Goal: Task Accomplishment & Management: Complete application form

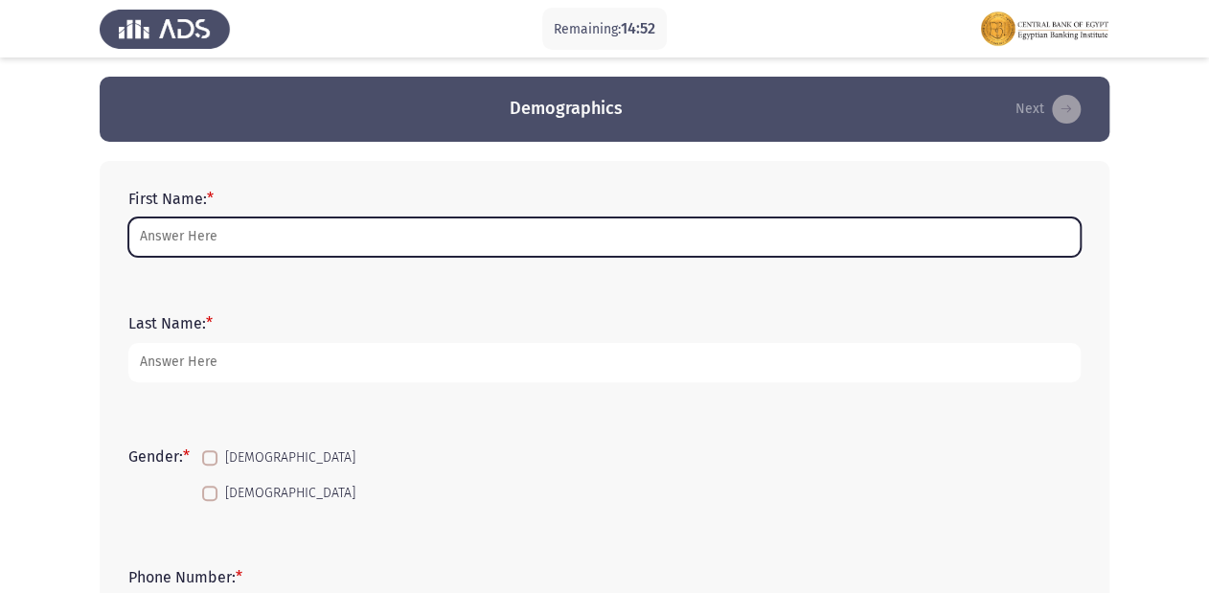
click at [190, 238] on input "First Name: *" at bounding box center [604, 236] width 952 height 39
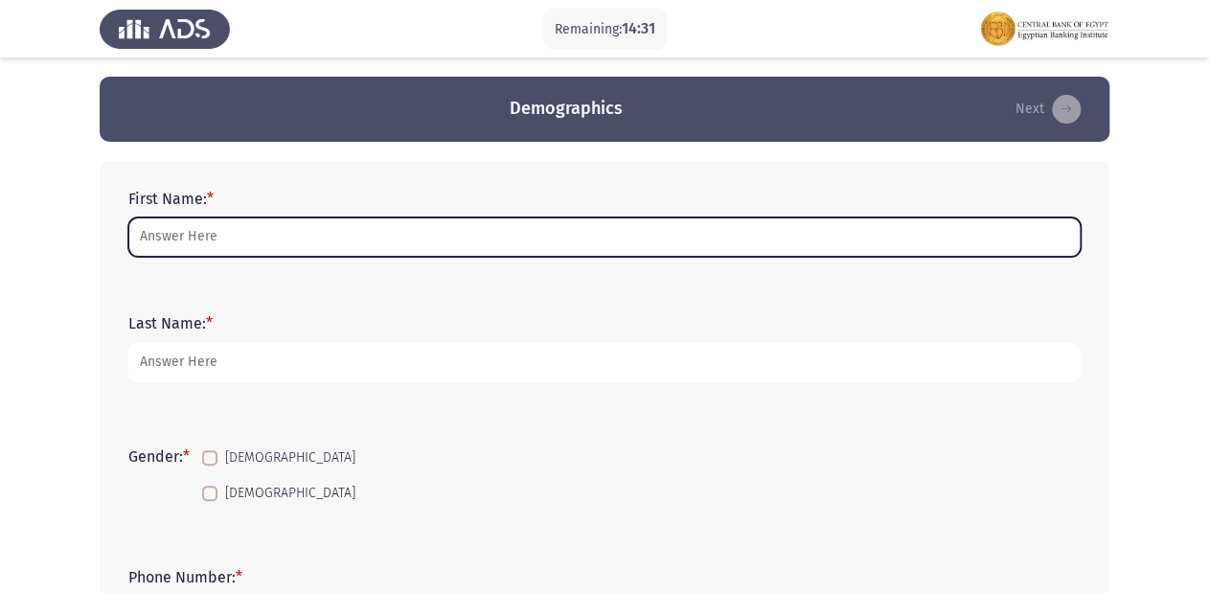
click at [213, 222] on input "First Name: *" at bounding box center [604, 236] width 952 height 39
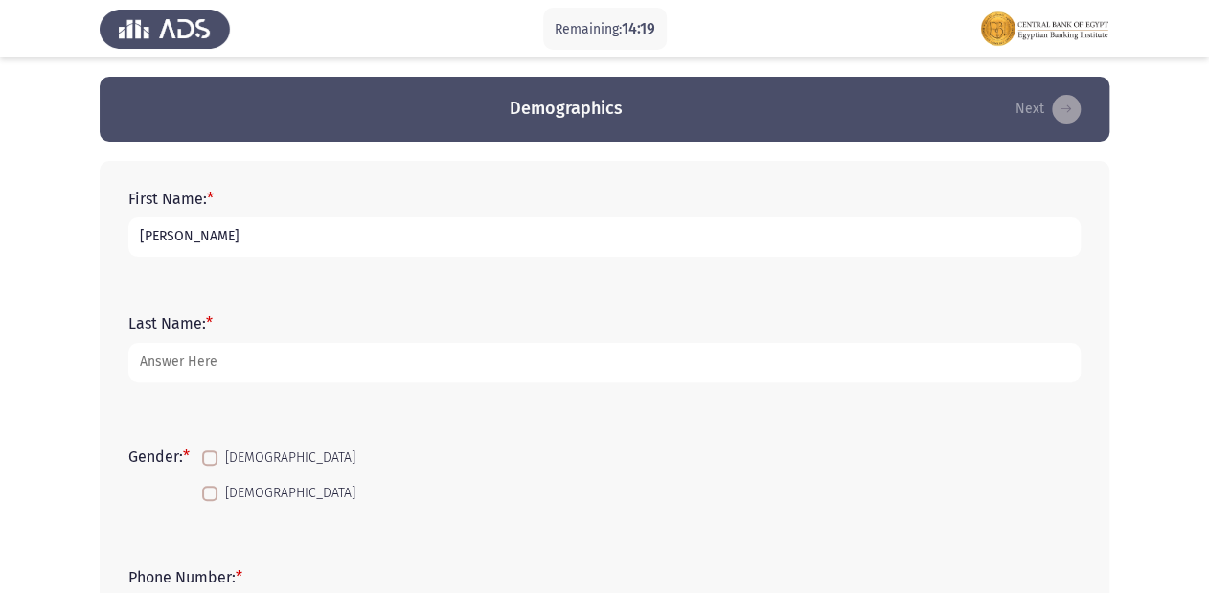
drag, startPoint x: 188, startPoint y: 237, endPoint x: 307, endPoint y: 241, distance: 118.9
click at [307, 241] on input "[PERSON_NAME]" at bounding box center [604, 236] width 952 height 39
type input "[PERSON_NAME]"
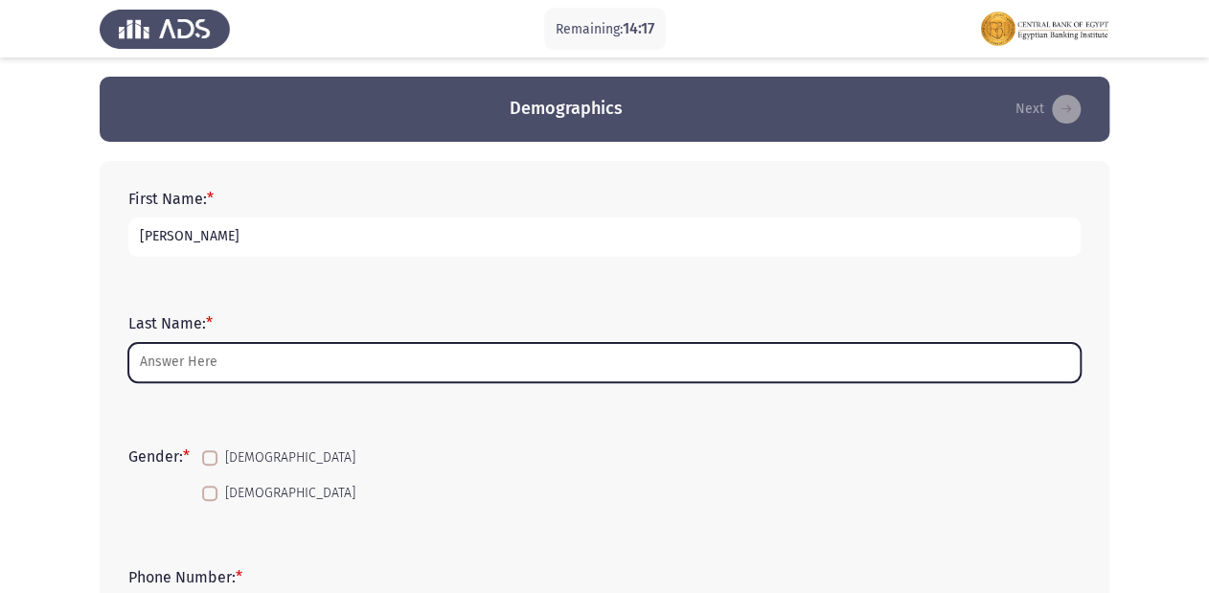
click at [146, 357] on input "Last Name: *" at bounding box center [604, 362] width 952 height 39
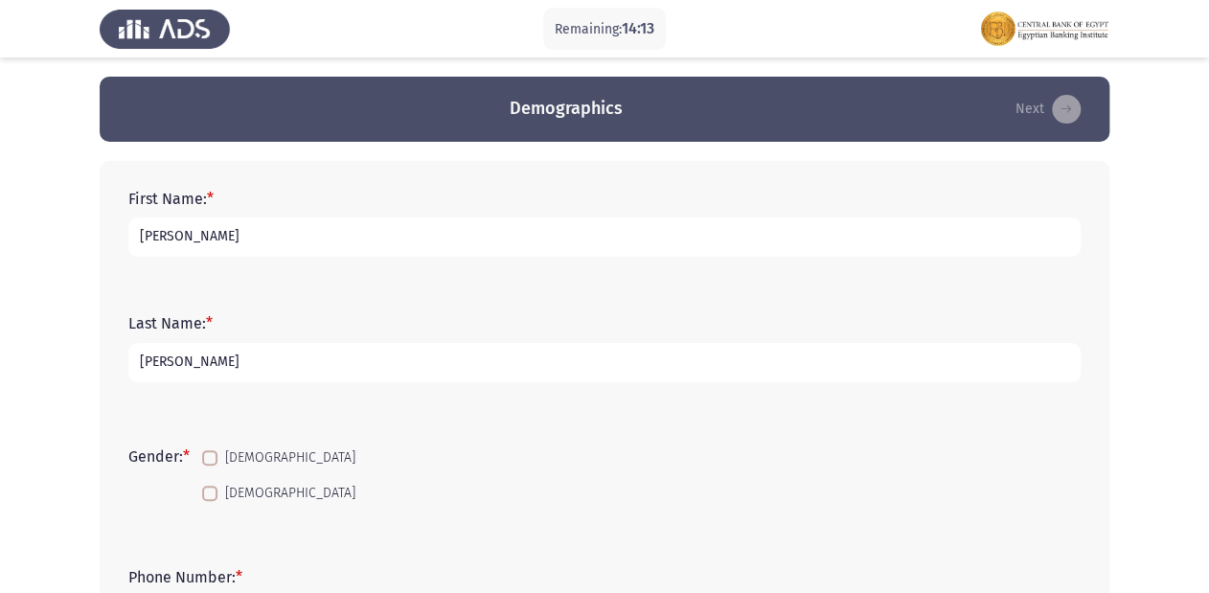
type input "[PERSON_NAME]"
click at [336, 227] on input "[PERSON_NAME]" at bounding box center [604, 236] width 952 height 39
type input "[PERSON_NAME]"
click at [205, 365] on input "[PERSON_NAME]" at bounding box center [604, 362] width 952 height 39
type input "H"
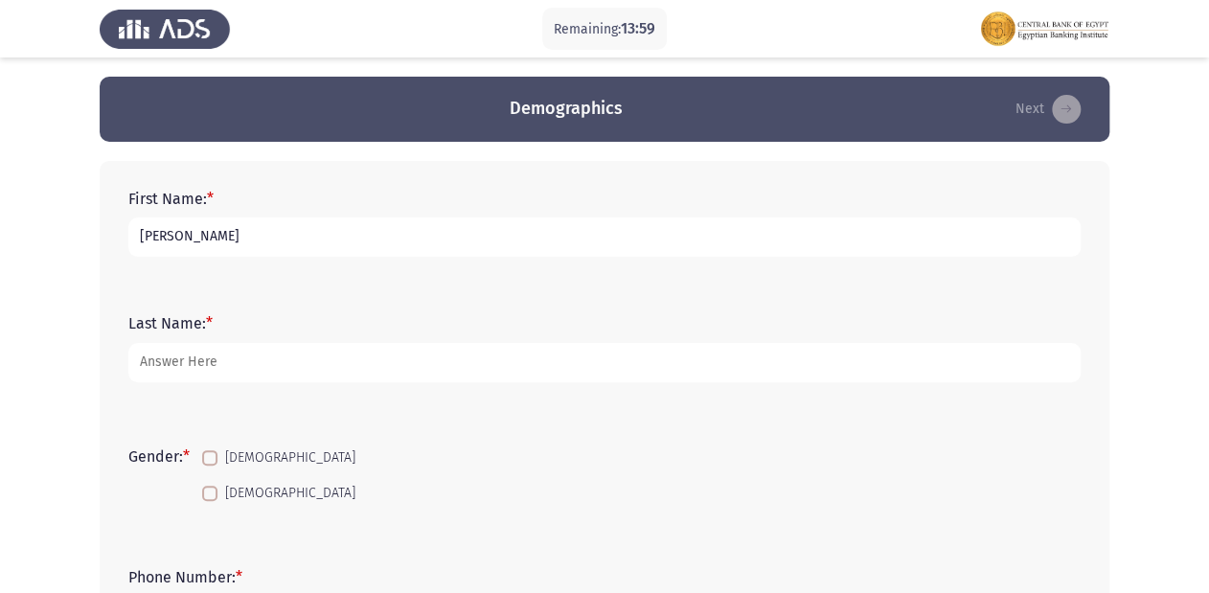
click at [182, 231] on input "[PERSON_NAME]" at bounding box center [604, 236] width 952 height 39
type input "[PERSON_NAME]"
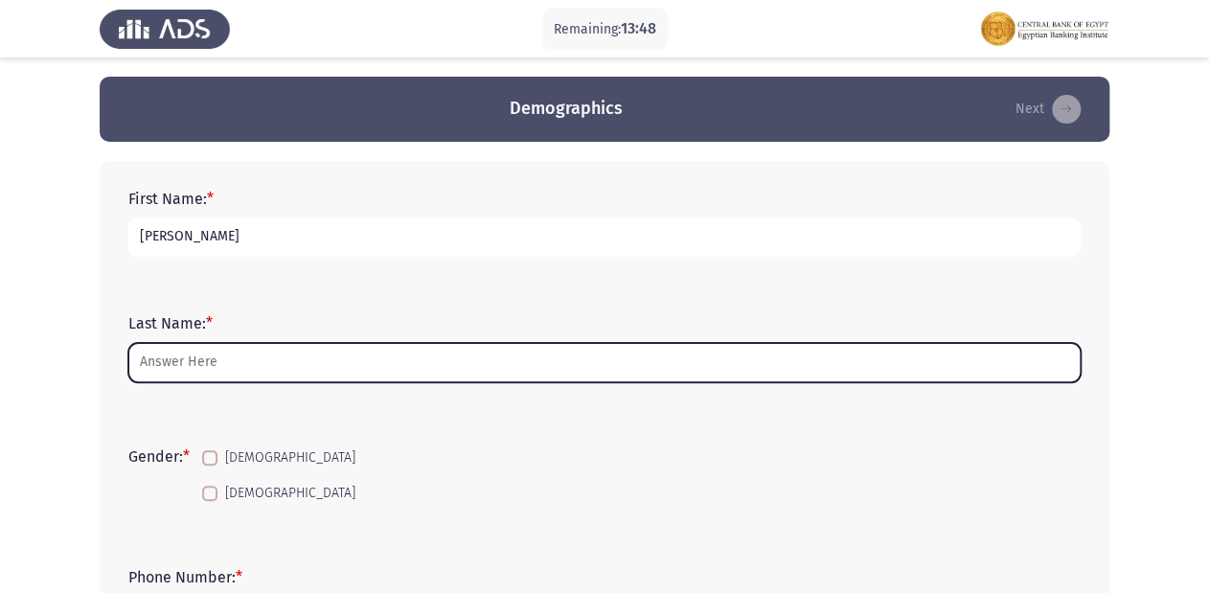
click at [176, 355] on input "Last Name: *" at bounding box center [604, 362] width 952 height 39
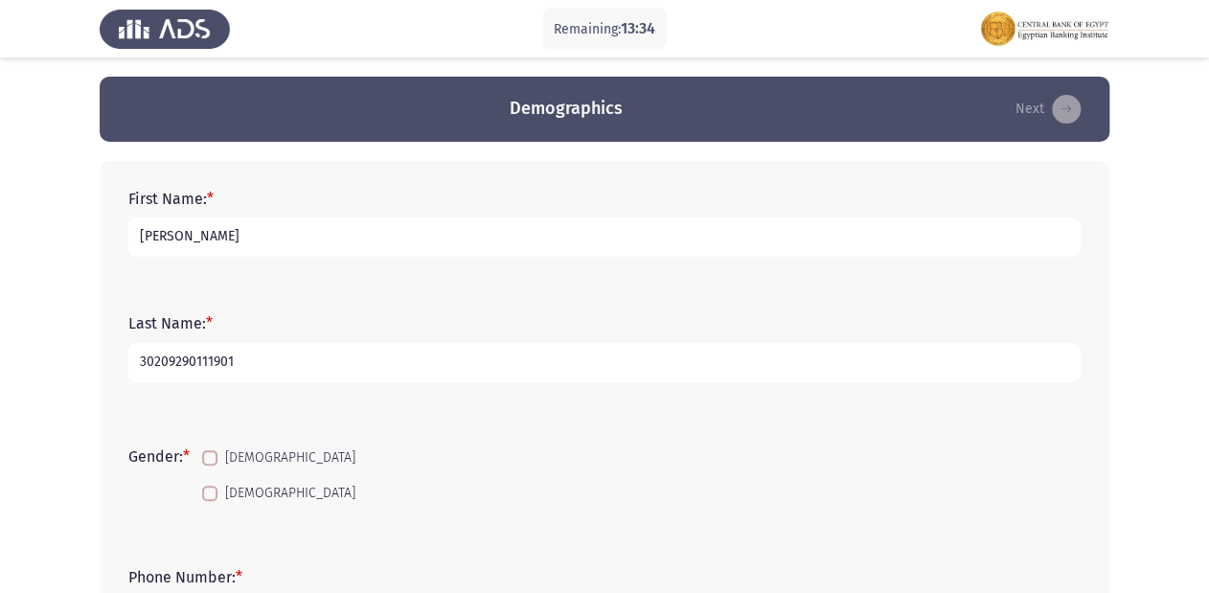
type input "30209290111901"
click at [202, 498] on mat-checkbox "[DEMOGRAPHIC_DATA]" at bounding box center [279, 492] width 178 height 35
click at [214, 493] on span at bounding box center [209, 493] width 15 height 15
click at [210, 501] on input "[DEMOGRAPHIC_DATA]" at bounding box center [209, 501] width 1 height 1
checkbox input "true"
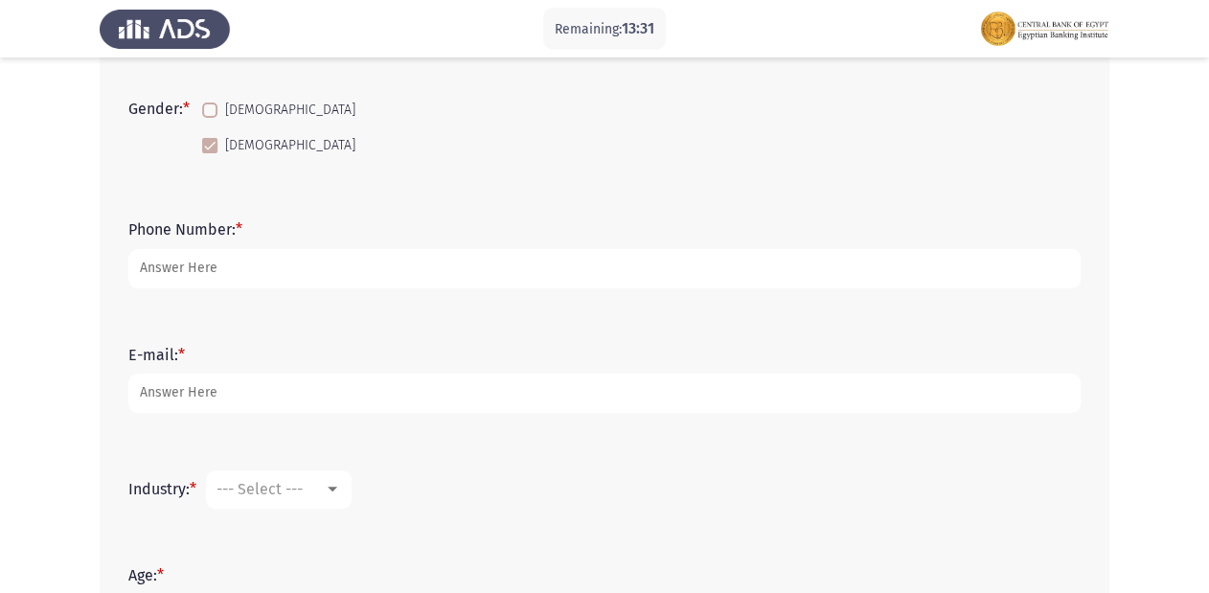
scroll to position [359, 0]
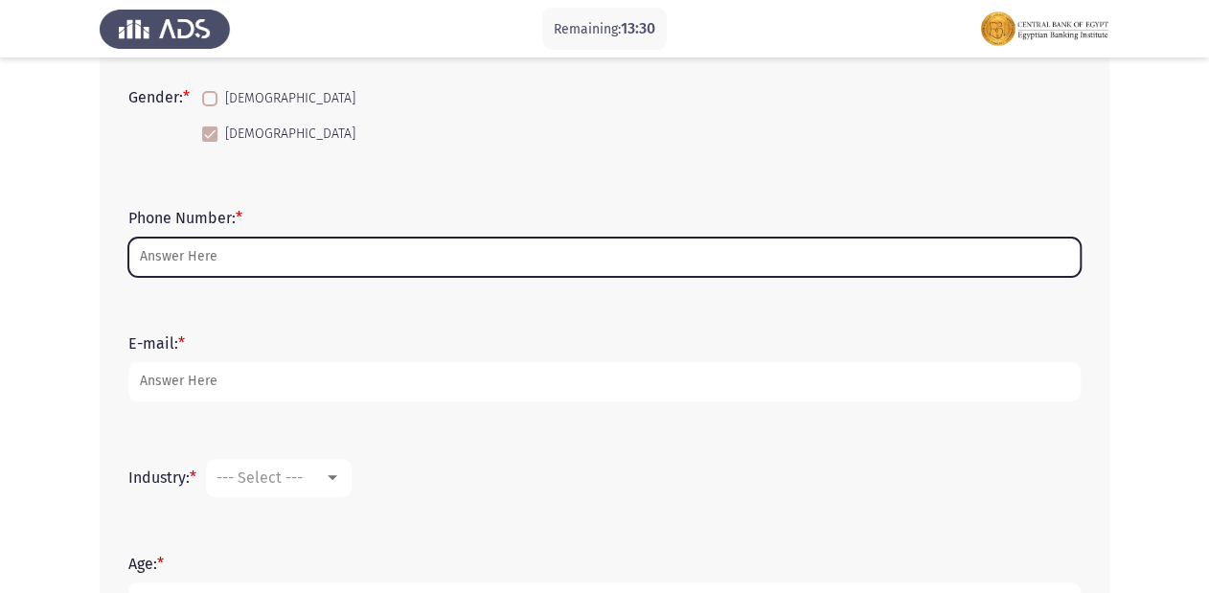
click at [215, 260] on input "Phone Number: *" at bounding box center [604, 257] width 952 height 39
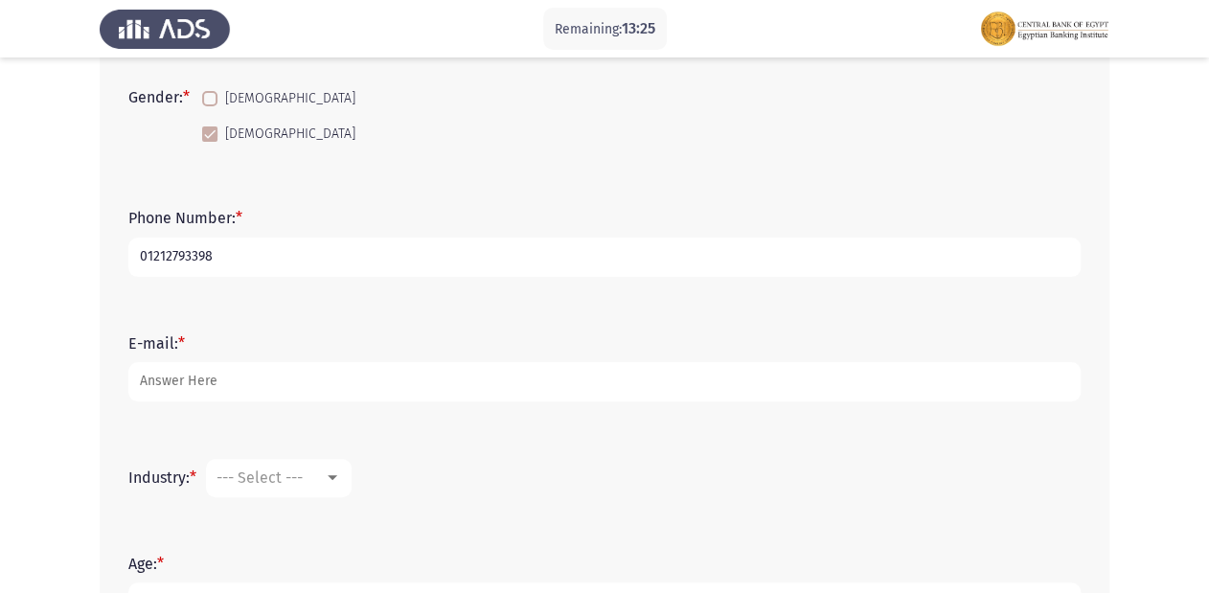
type input "01212793398"
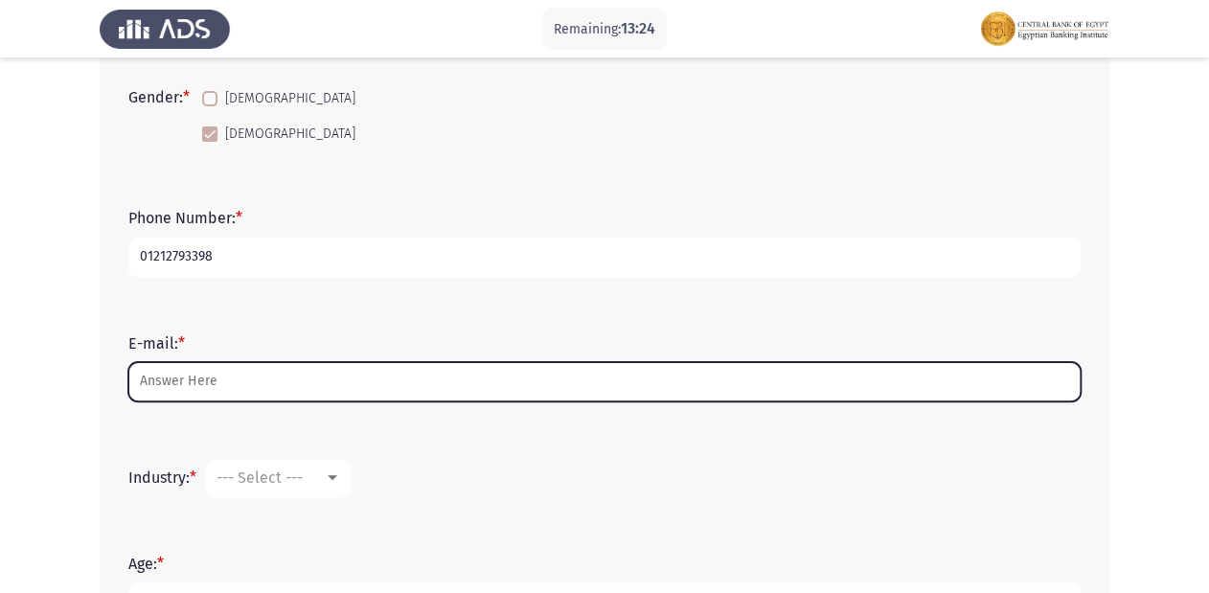
click at [154, 390] on input "E-mail: *" at bounding box center [604, 381] width 952 height 39
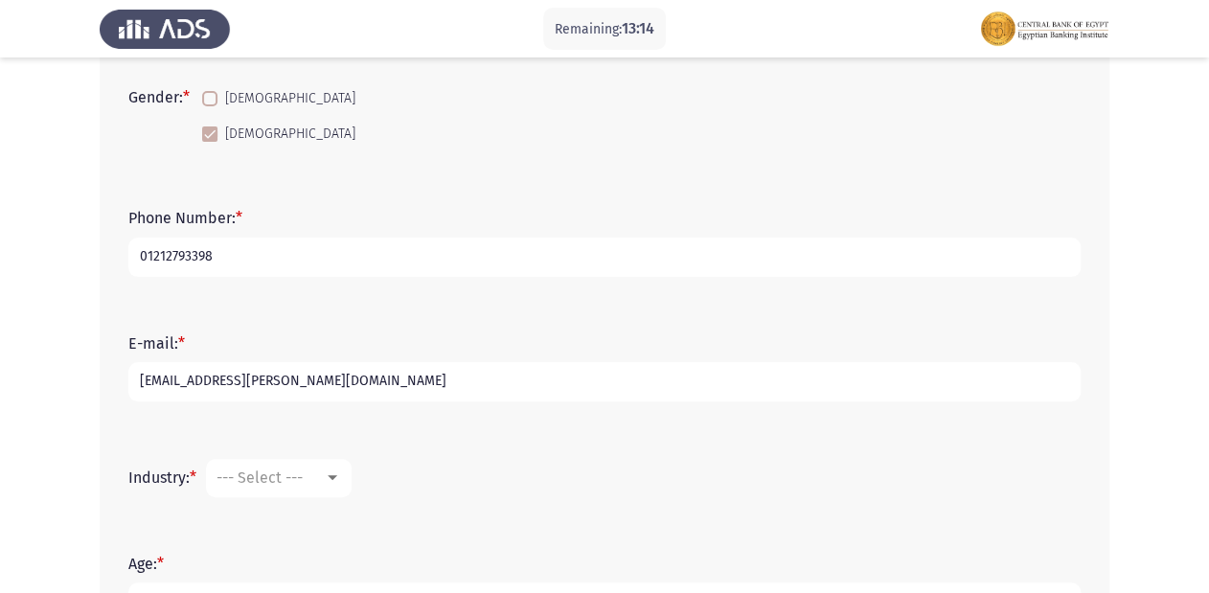
click at [252, 387] on input "[EMAIL_ADDRESS][PERSON_NAME][DOMAIN_NAME]" at bounding box center [604, 381] width 952 height 39
click at [257, 387] on input "[EMAIL_ADDRESS][PERSON_NAME][DOMAIN_NAME]" at bounding box center [604, 381] width 952 height 39
type input "[EMAIL_ADDRESS][DOMAIN_NAME]"
click at [341, 478] on div at bounding box center [332, 477] width 17 height 15
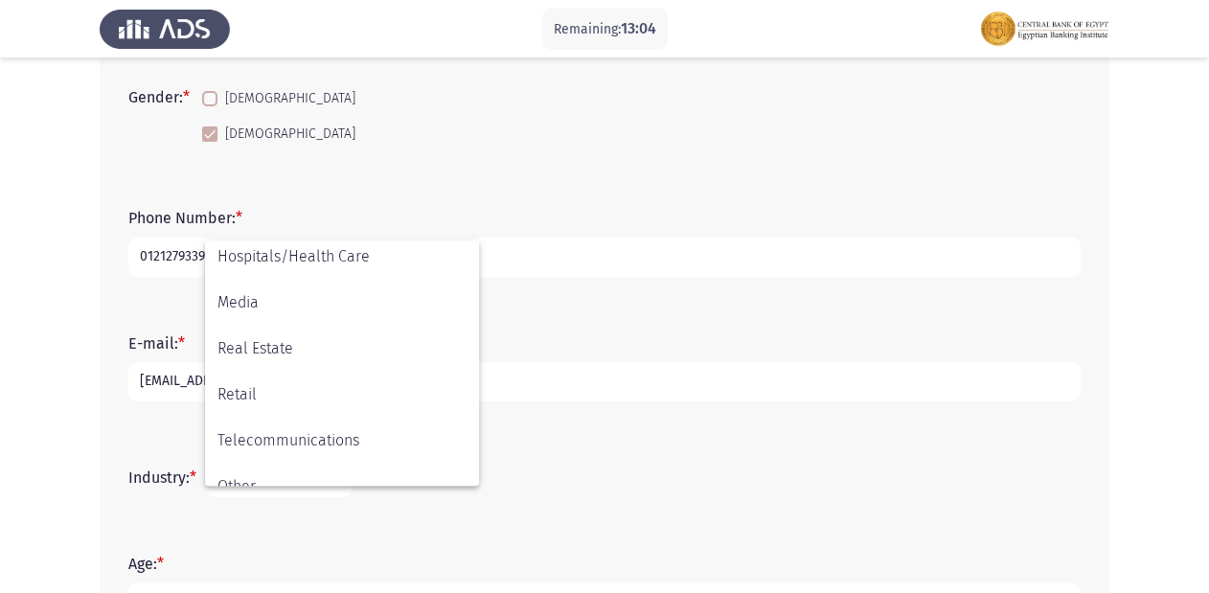
scroll to position [674, 0]
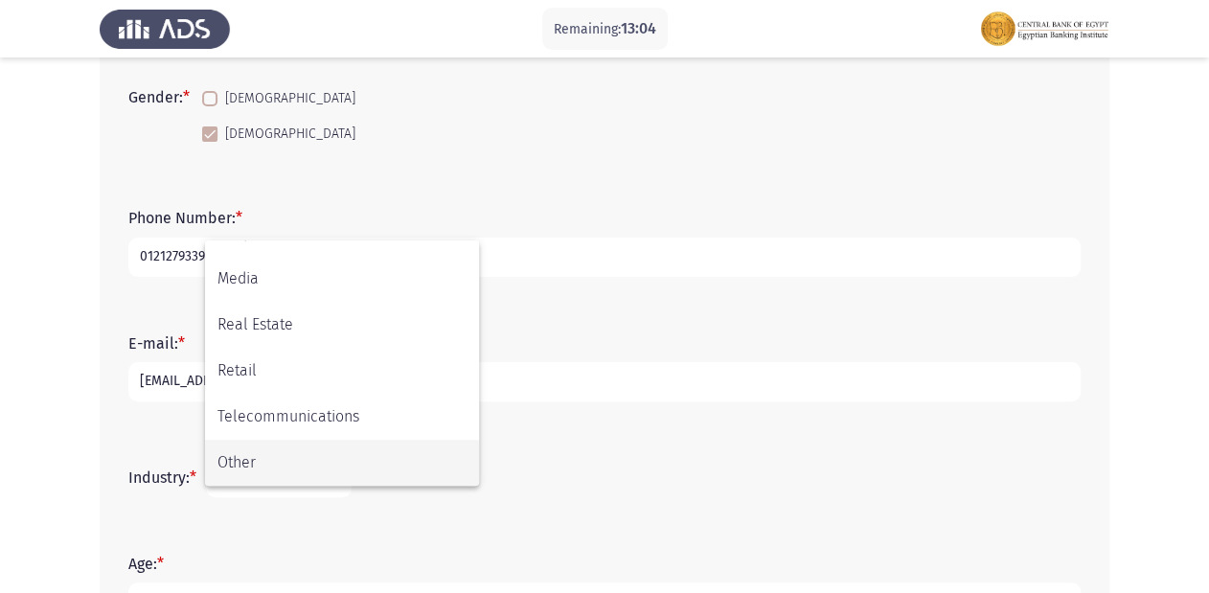
drag, startPoint x: 289, startPoint y: 449, endPoint x: 276, endPoint y: 458, distance: 15.9
click at [288, 451] on span "Other" at bounding box center [341, 463] width 249 height 46
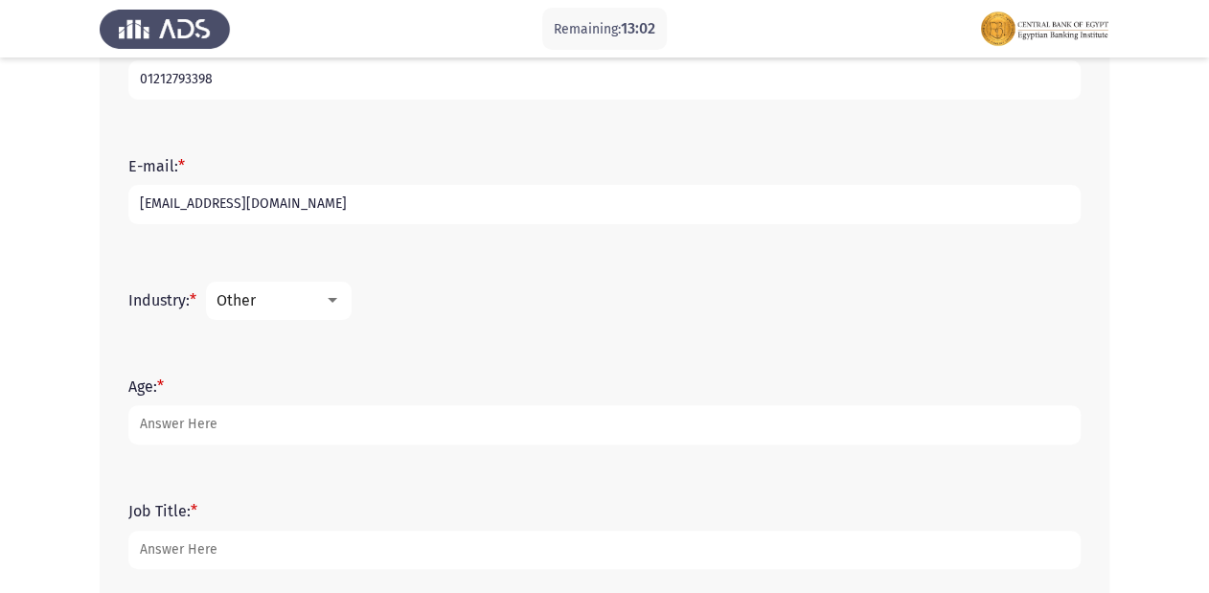
scroll to position [540, 0]
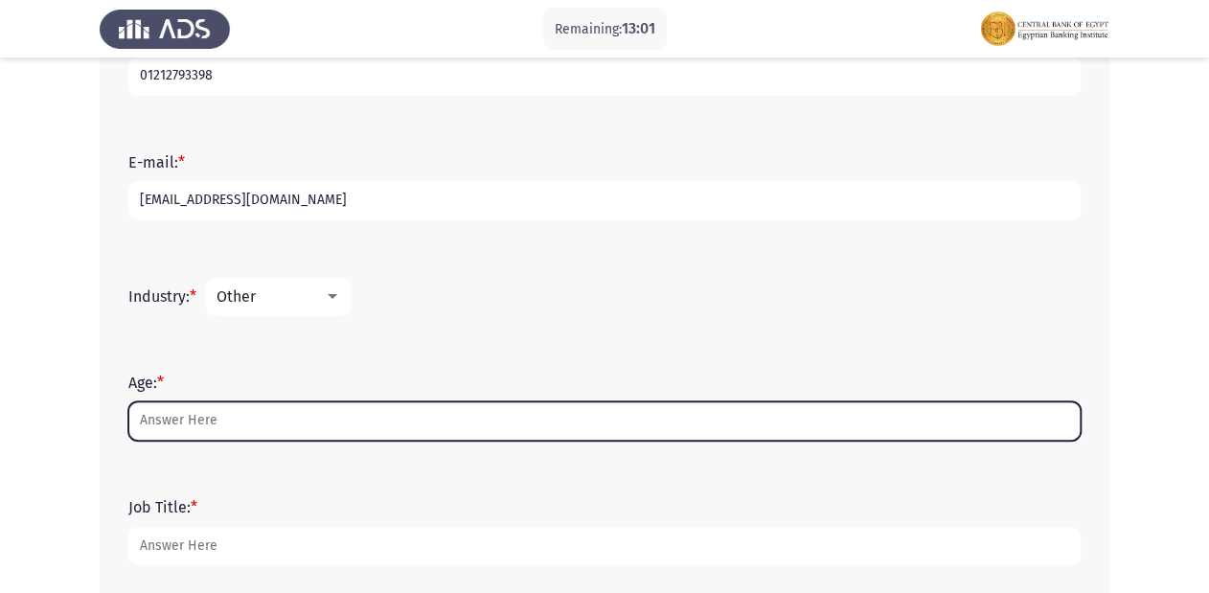
click at [244, 422] on input "Age: *" at bounding box center [604, 420] width 952 height 39
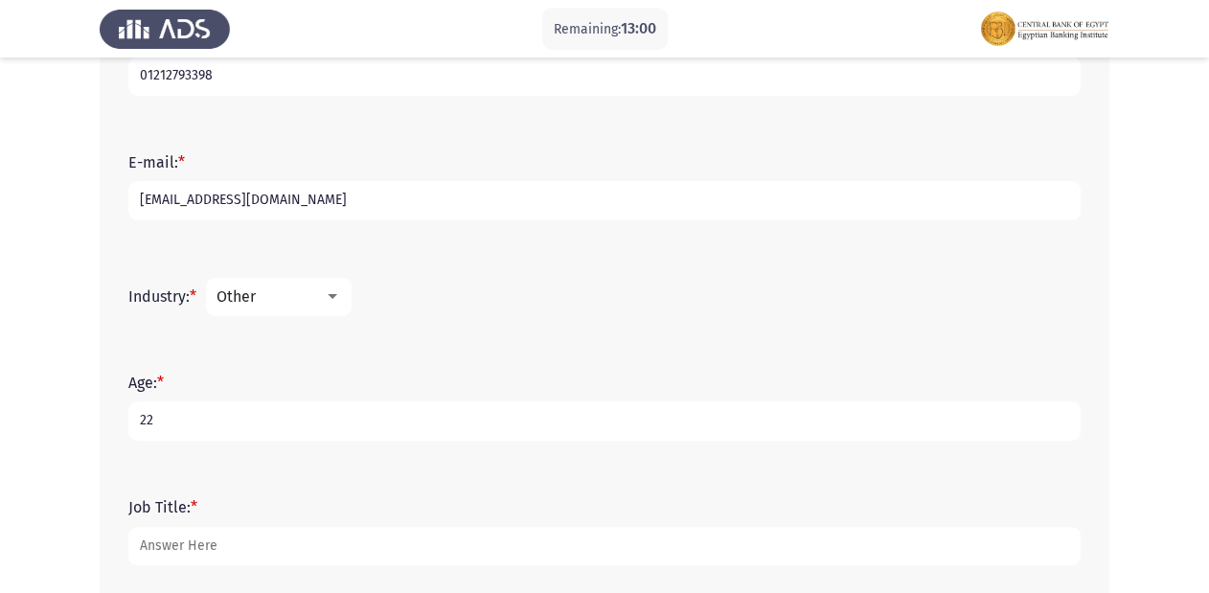
type input "22"
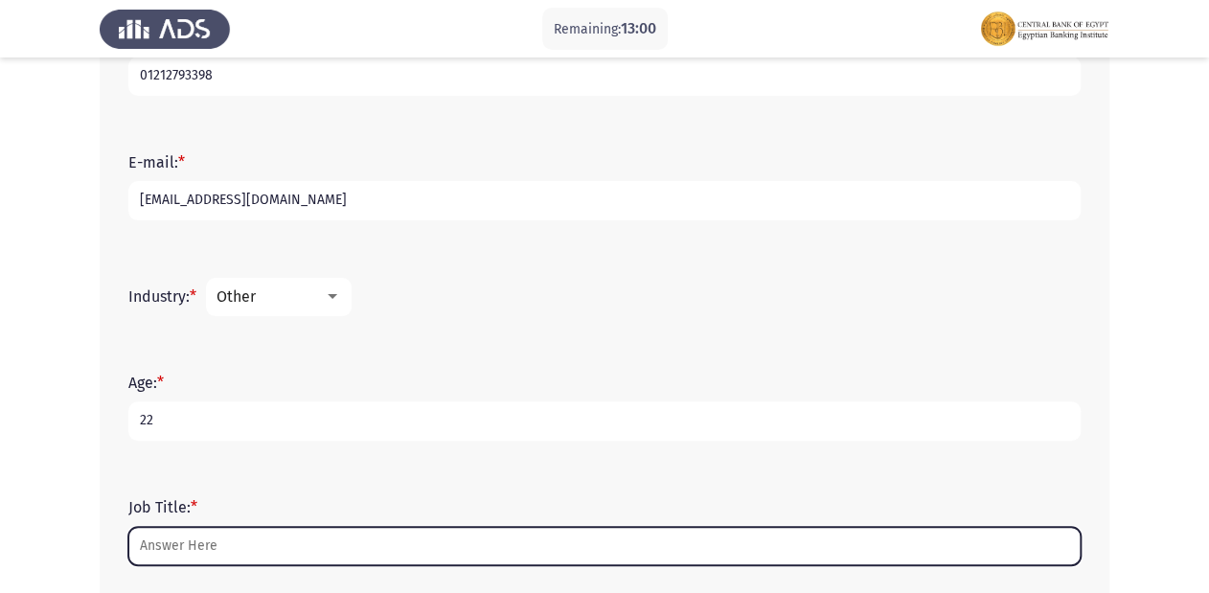
click at [196, 537] on input "Job Title: *" at bounding box center [604, 546] width 952 height 39
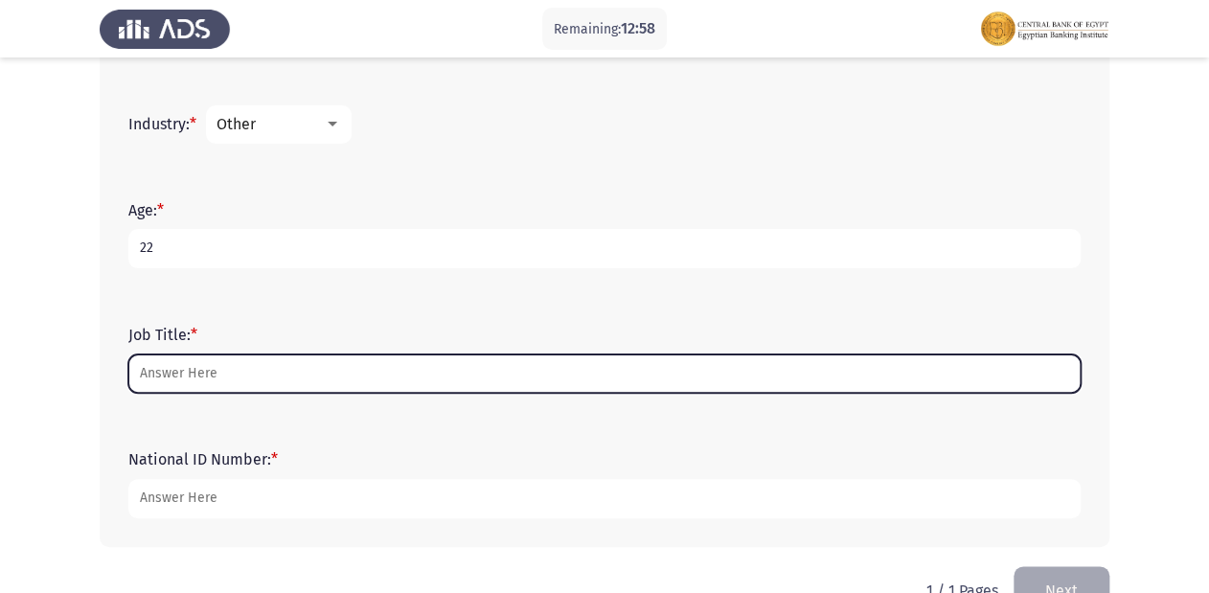
scroll to position [740, 0]
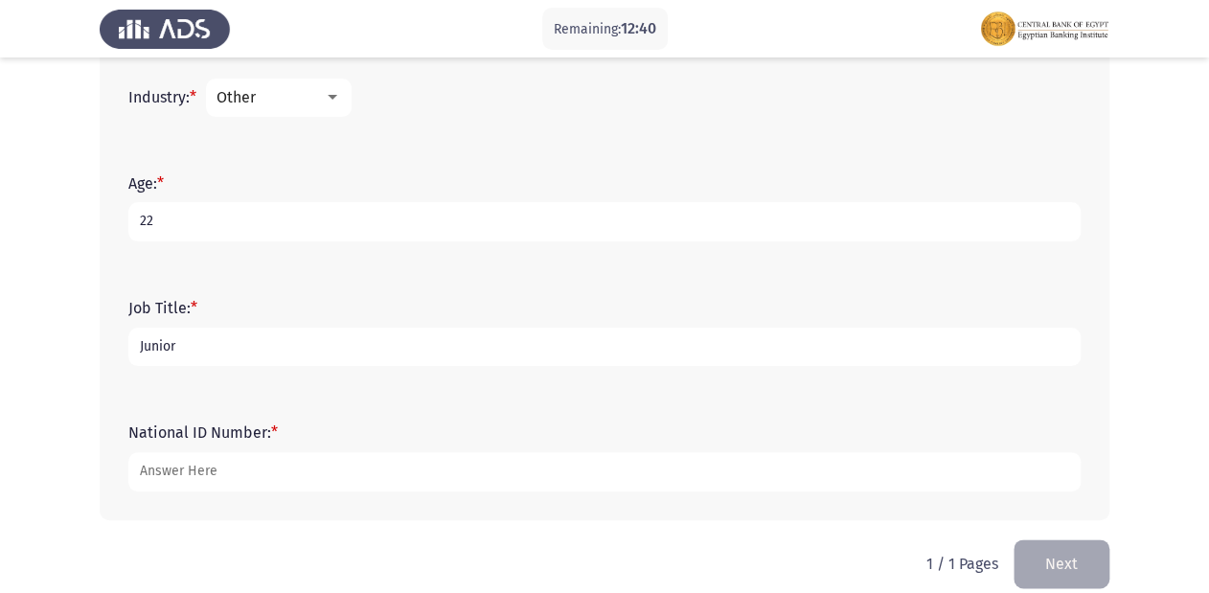
type input "Junior"
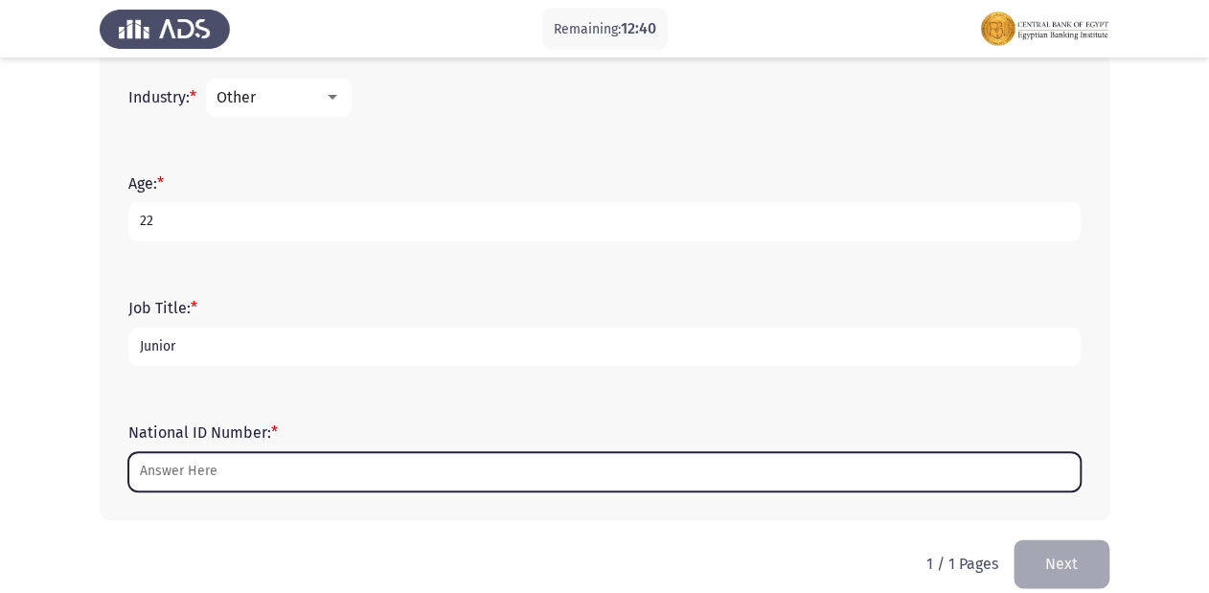
click at [159, 468] on input "National ID Number: *" at bounding box center [604, 471] width 952 height 39
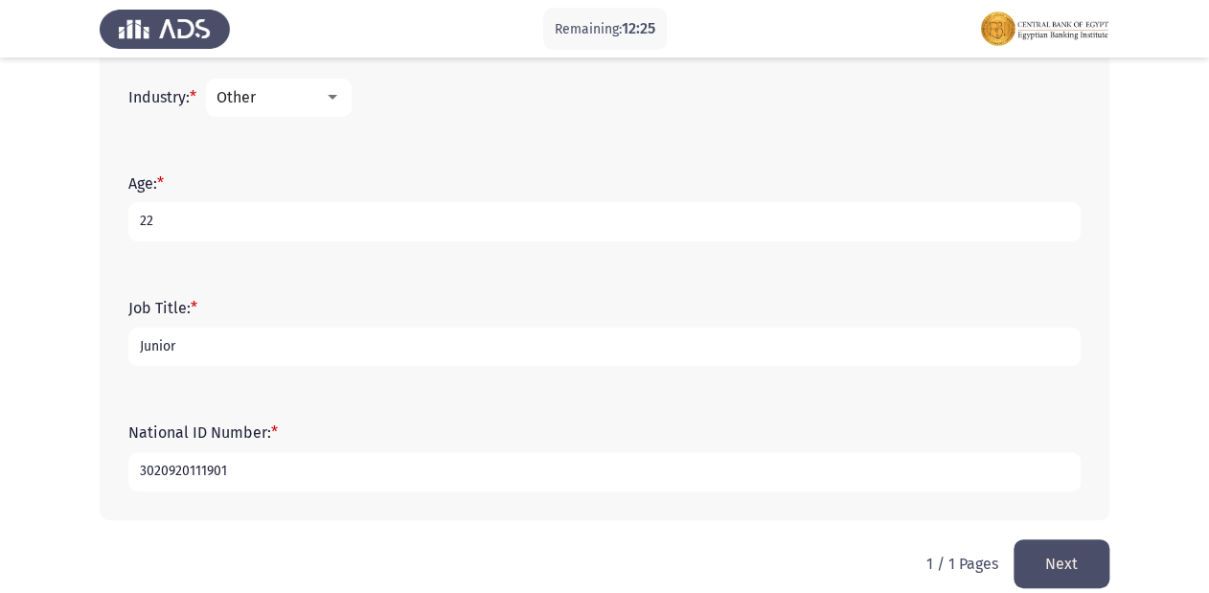
click at [159, 474] on input "3020920111901" at bounding box center [604, 471] width 952 height 39
type input "3020920111901"
click at [337, 95] on div at bounding box center [333, 97] width 10 height 5
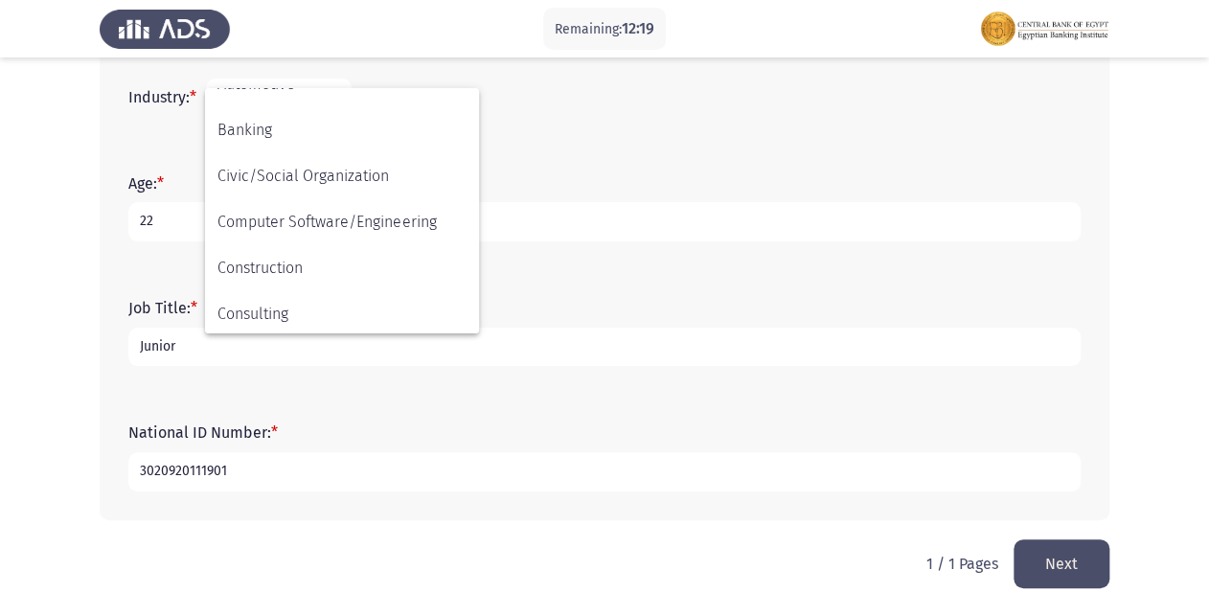
scroll to position [0, 0]
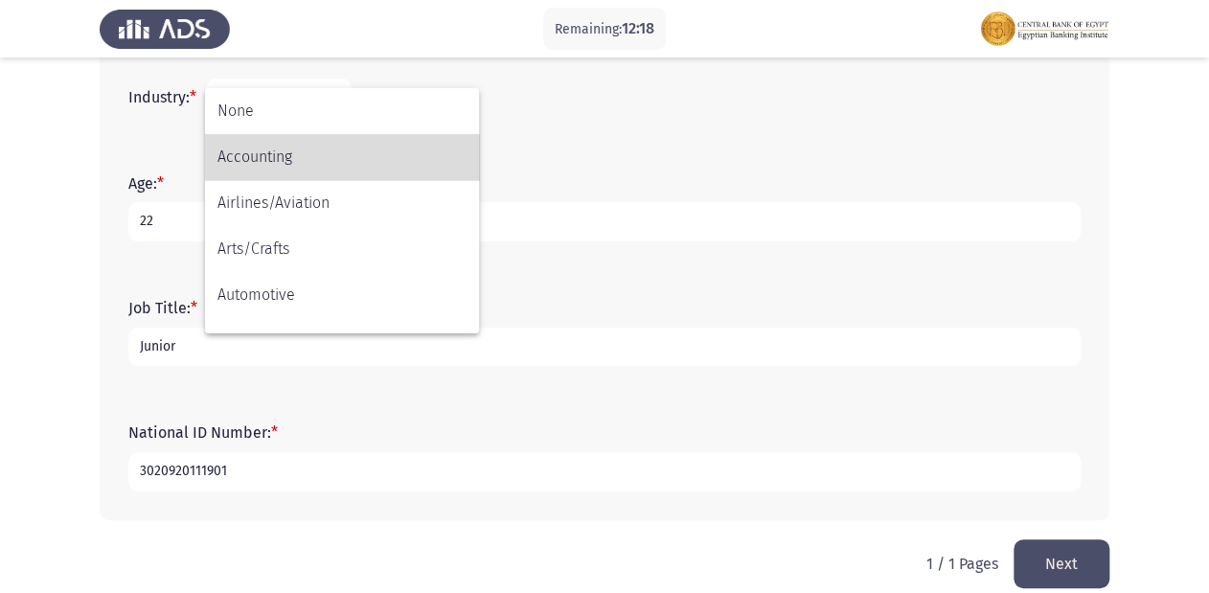
click at [274, 161] on span "Accounting" at bounding box center [341, 157] width 249 height 46
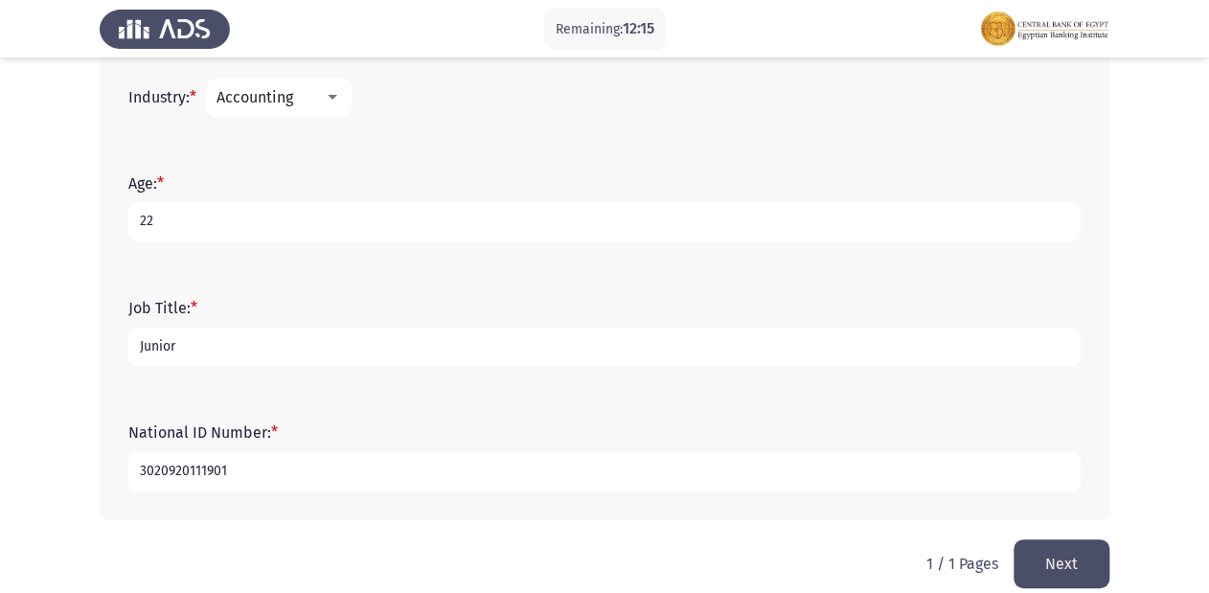
click at [1055, 563] on button "Next" at bounding box center [1062, 563] width 96 height 49
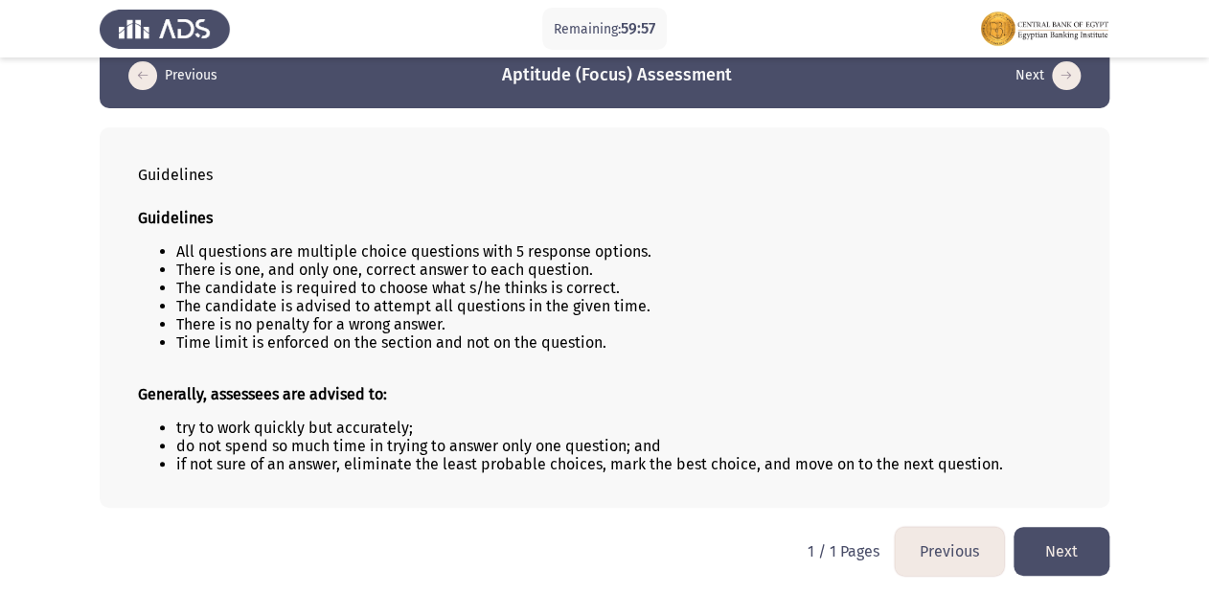
scroll to position [38, 0]
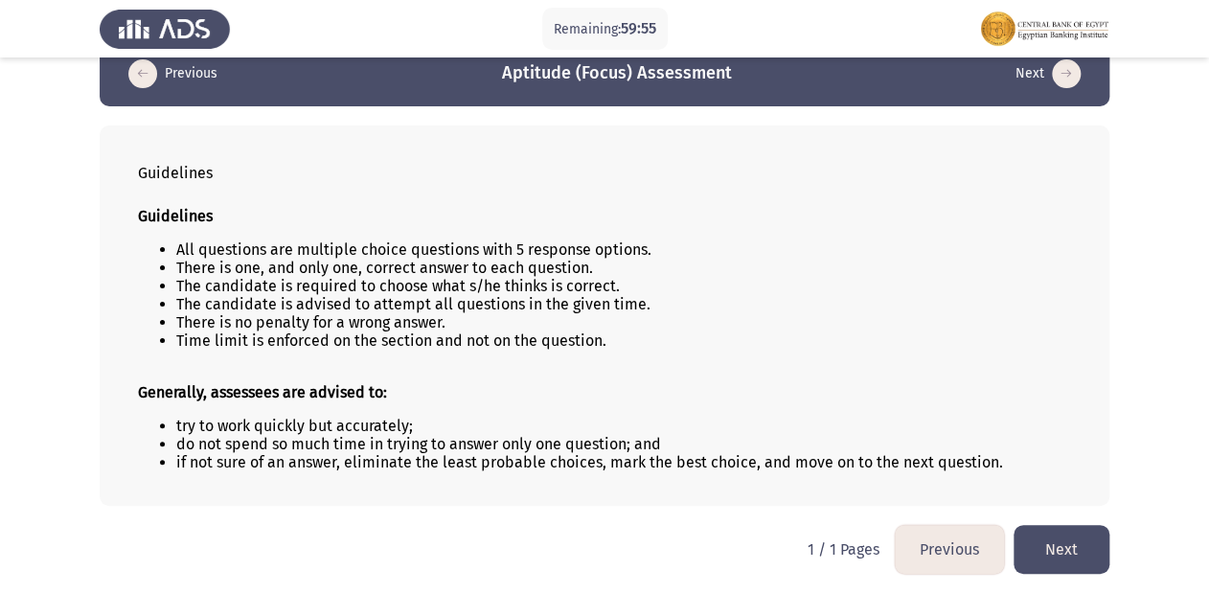
click at [1089, 557] on button "Next" at bounding box center [1062, 549] width 96 height 49
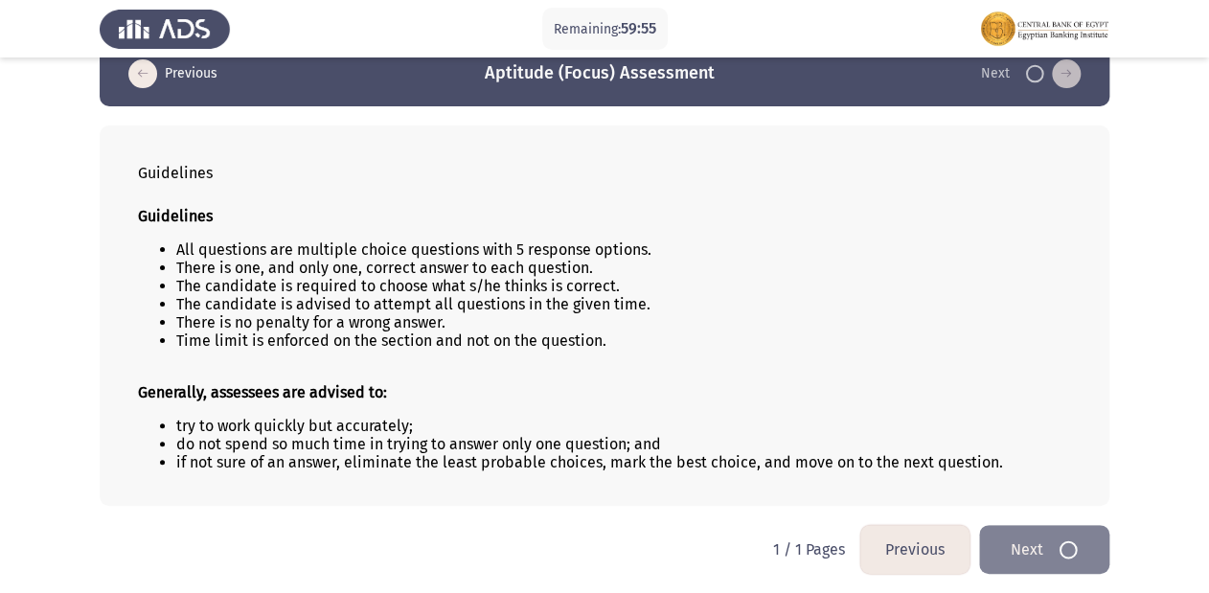
scroll to position [0, 0]
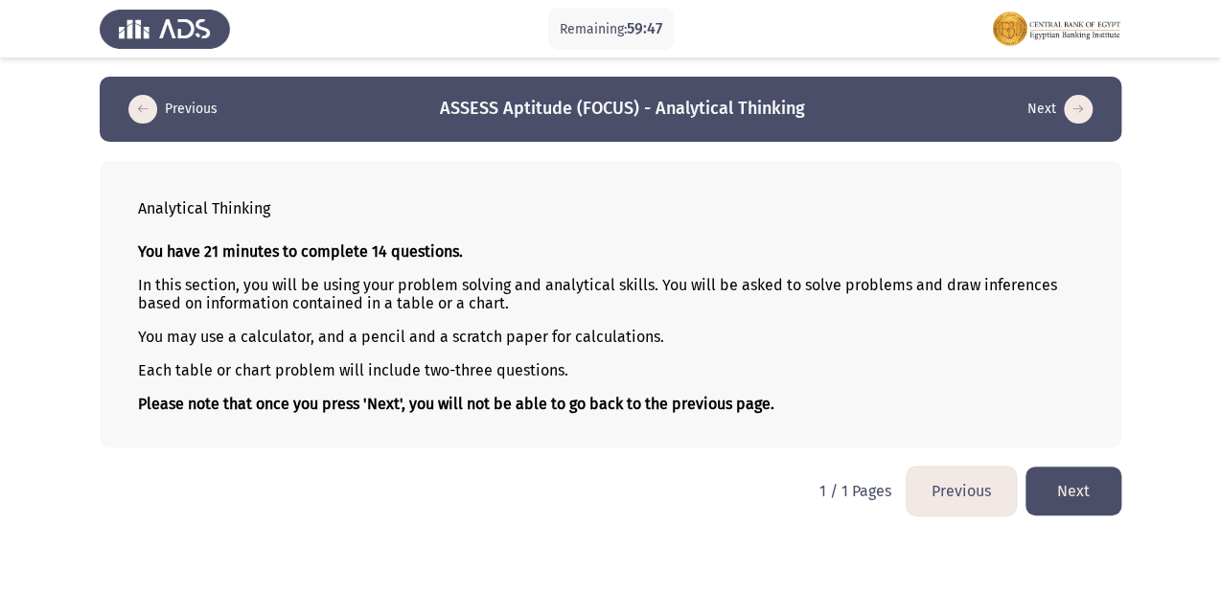
click at [1088, 487] on button "Next" at bounding box center [1073, 491] width 96 height 49
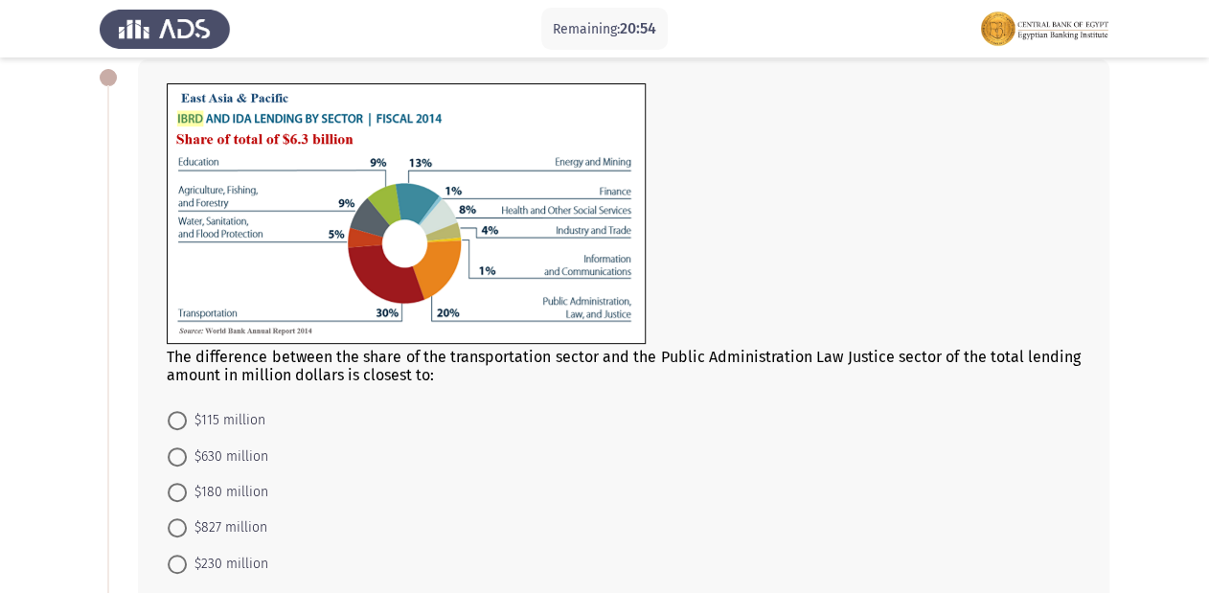
scroll to position [74, 0]
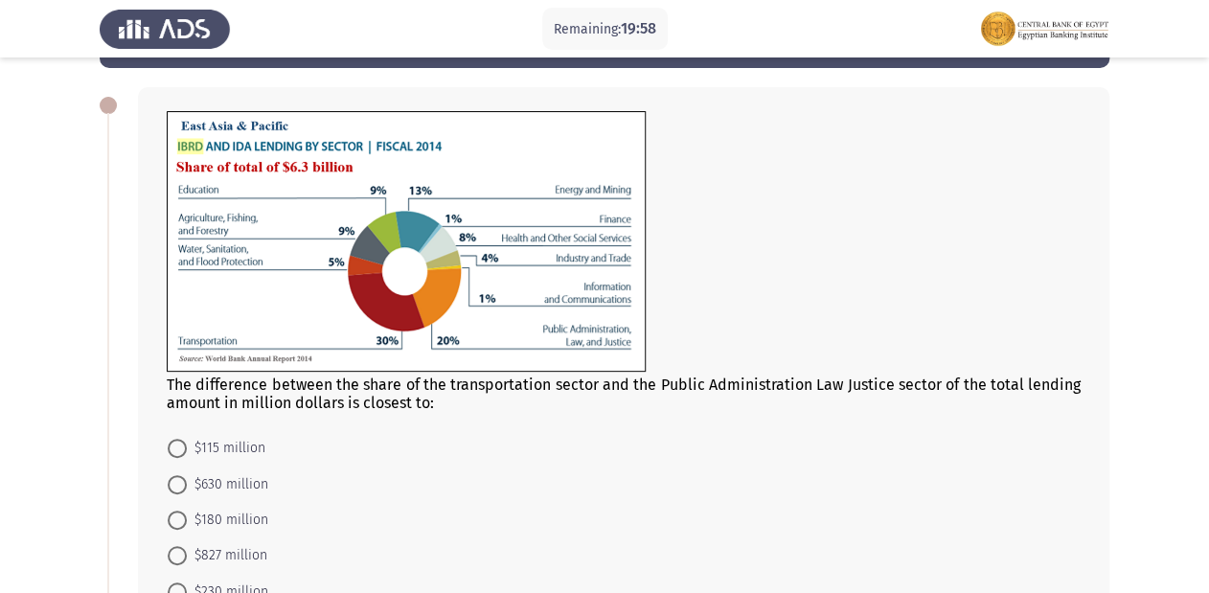
click at [184, 479] on span at bounding box center [177, 484] width 19 height 19
click at [184, 479] on input "$630 million" at bounding box center [177, 484] width 19 height 19
radio input "true"
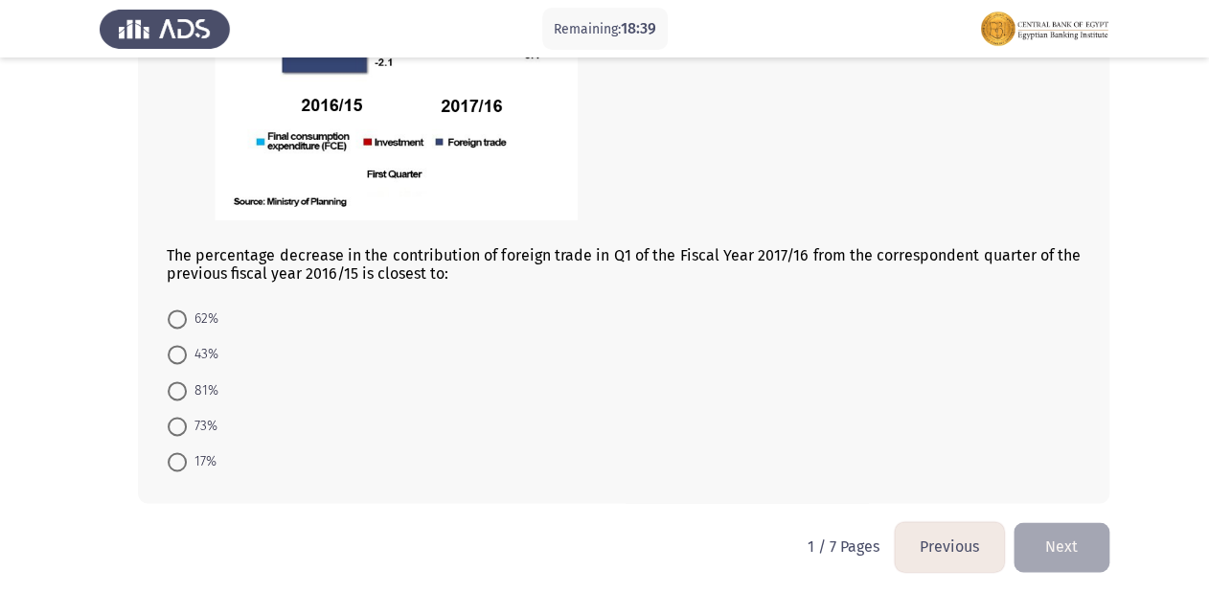
scroll to position [957, 0]
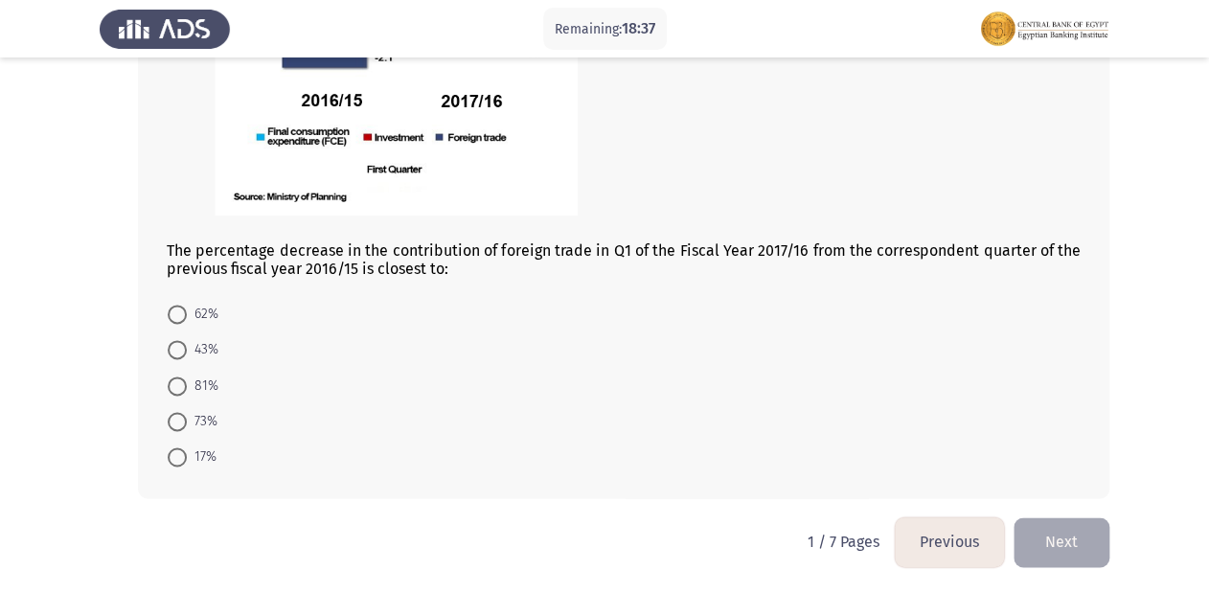
click at [171, 391] on span at bounding box center [177, 385] width 19 height 19
click at [171, 391] on input "81%" at bounding box center [177, 385] width 19 height 19
radio input "true"
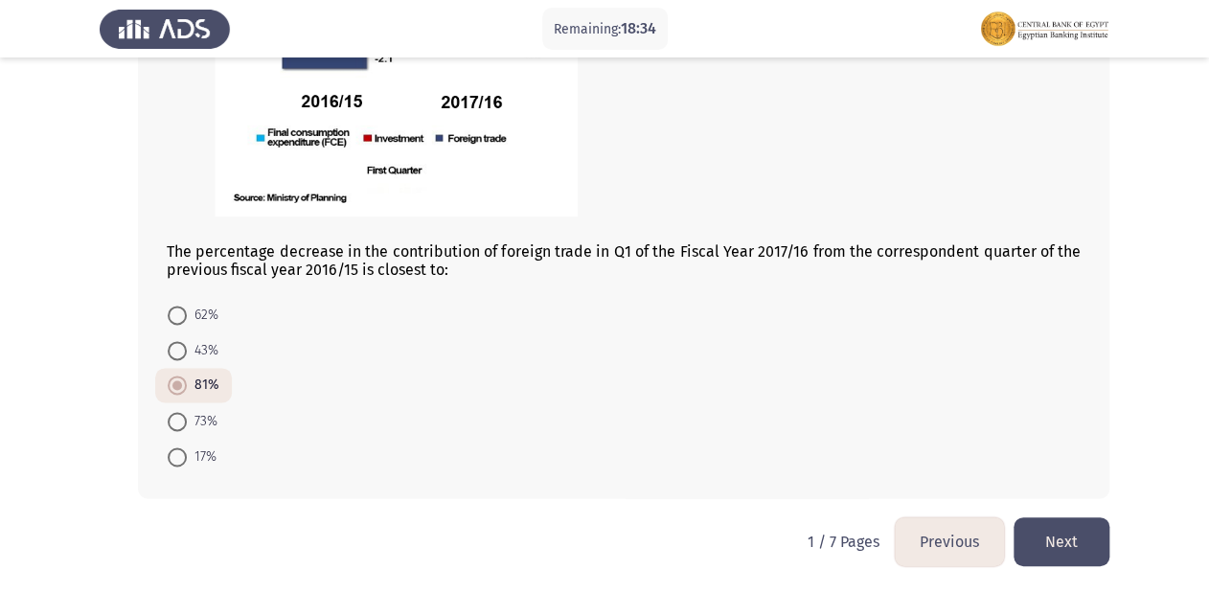
click at [1089, 537] on button "Next" at bounding box center [1062, 541] width 96 height 49
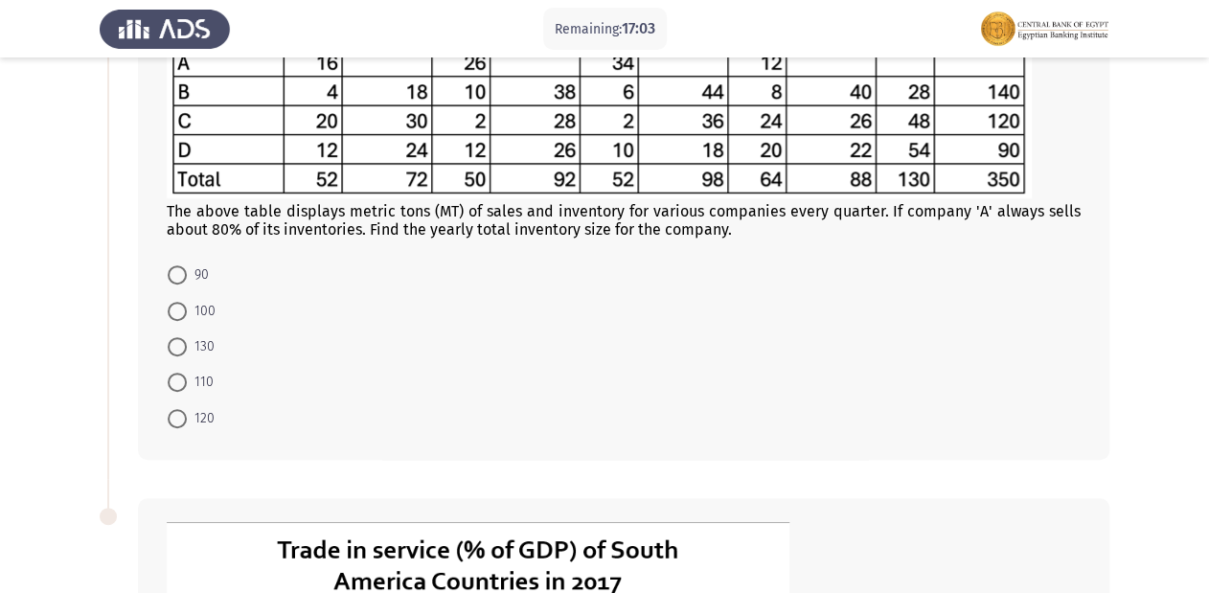
scroll to position [92, 0]
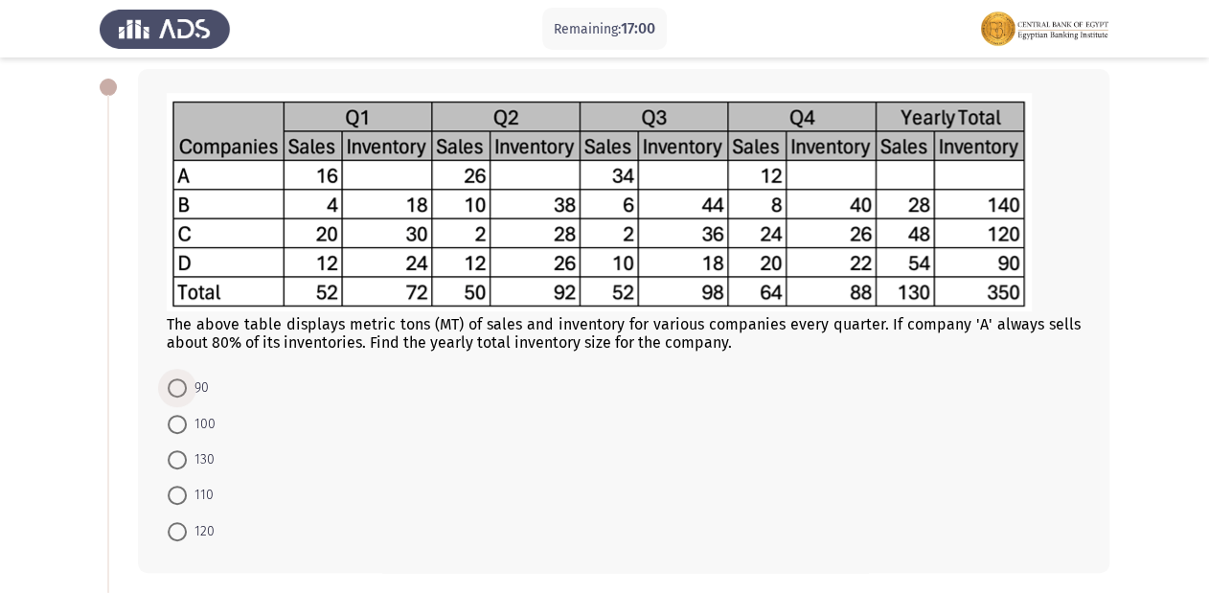
click at [170, 391] on span at bounding box center [177, 387] width 19 height 19
click at [170, 391] on input "90" at bounding box center [177, 387] width 19 height 19
radio input "true"
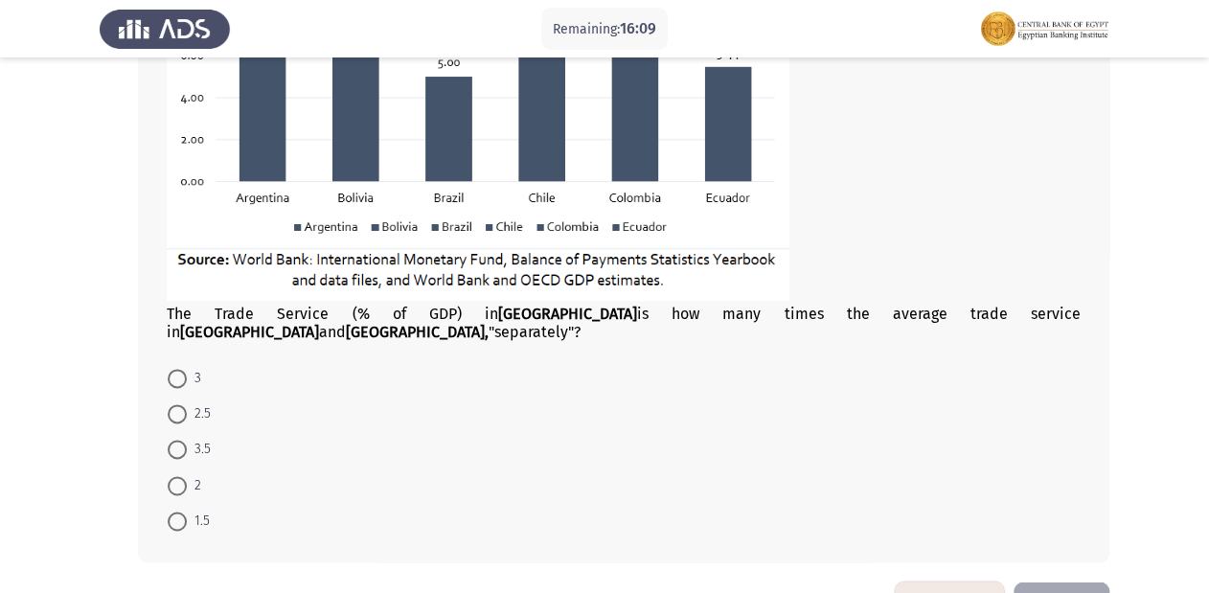
scroll to position [950, 0]
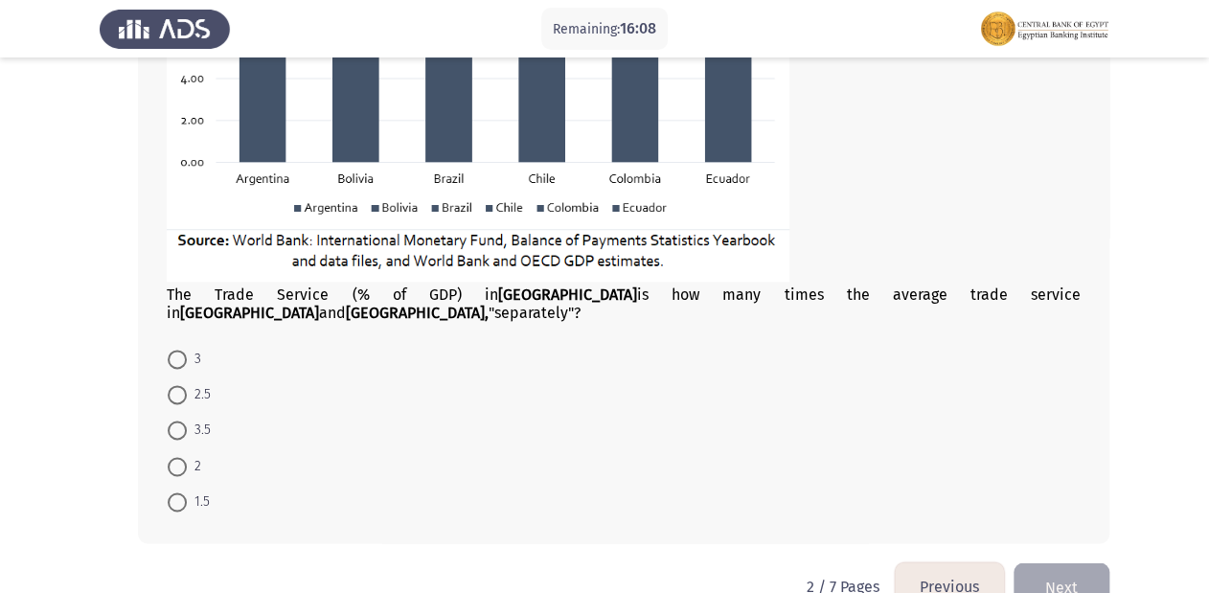
click at [168, 457] on span at bounding box center [177, 466] width 19 height 19
click at [168, 457] on input "2" at bounding box center [177, 466] width 19 height 19
radio input "true"
click at [1065, 570] on button "Next" at bounding box center [1062, 585] width 96 height 49
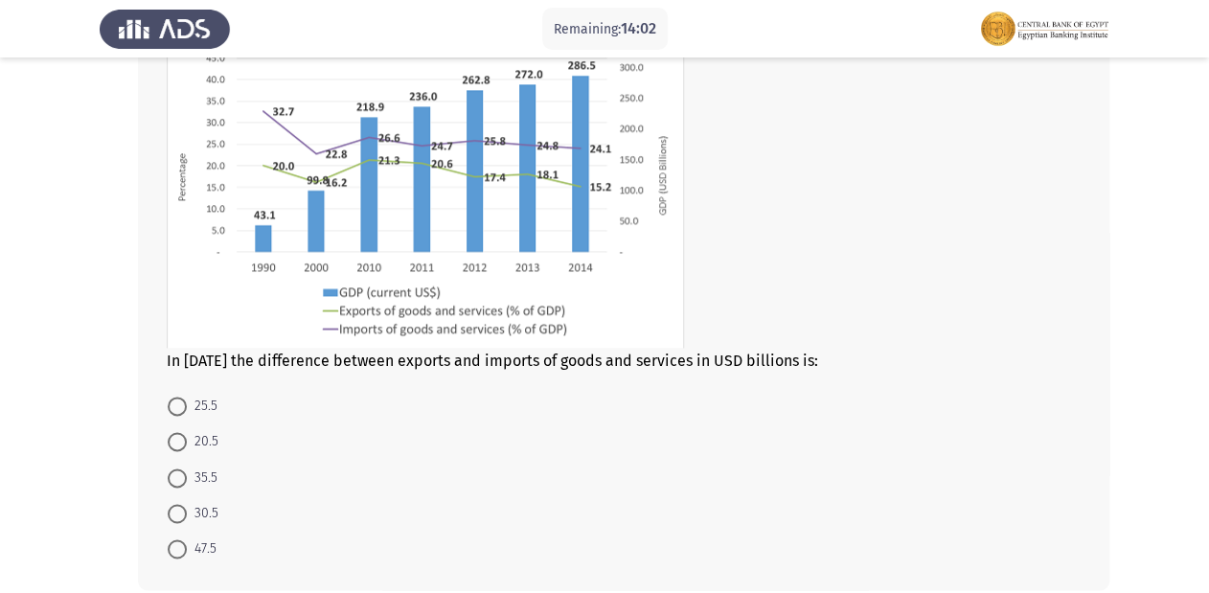
scroll to position [935, 0]
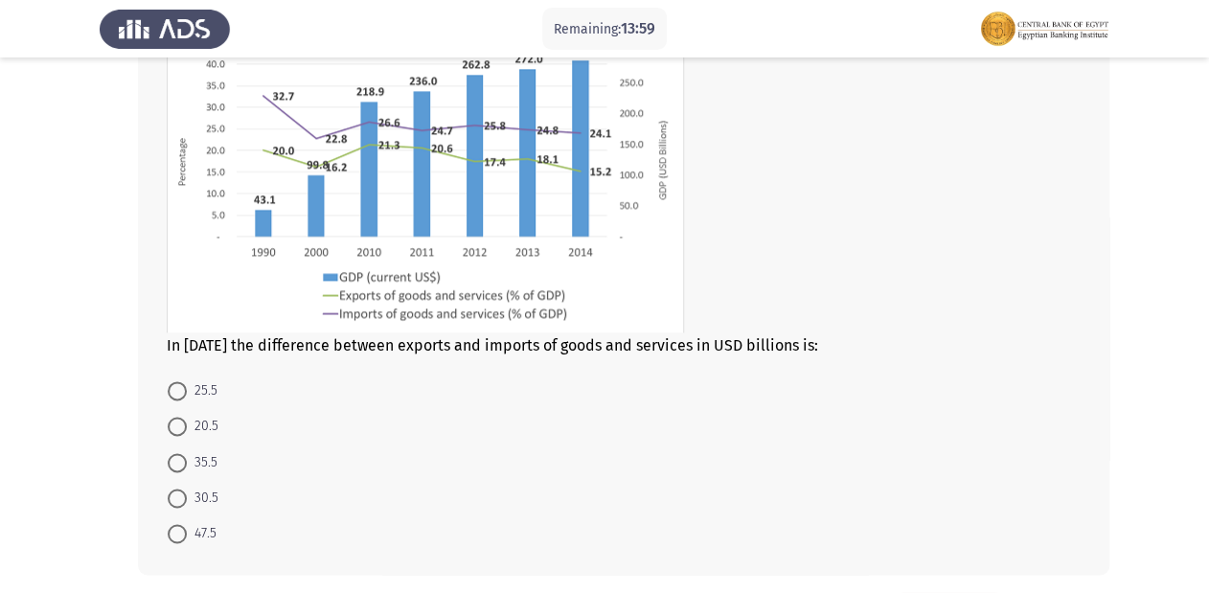
click at [169, 390] on span at bounding box center [177, 390] width 19 height 19
click at [169, 390] on input "25.5" at bounding box center [177, 390] width 19 height 19
radio input "true"
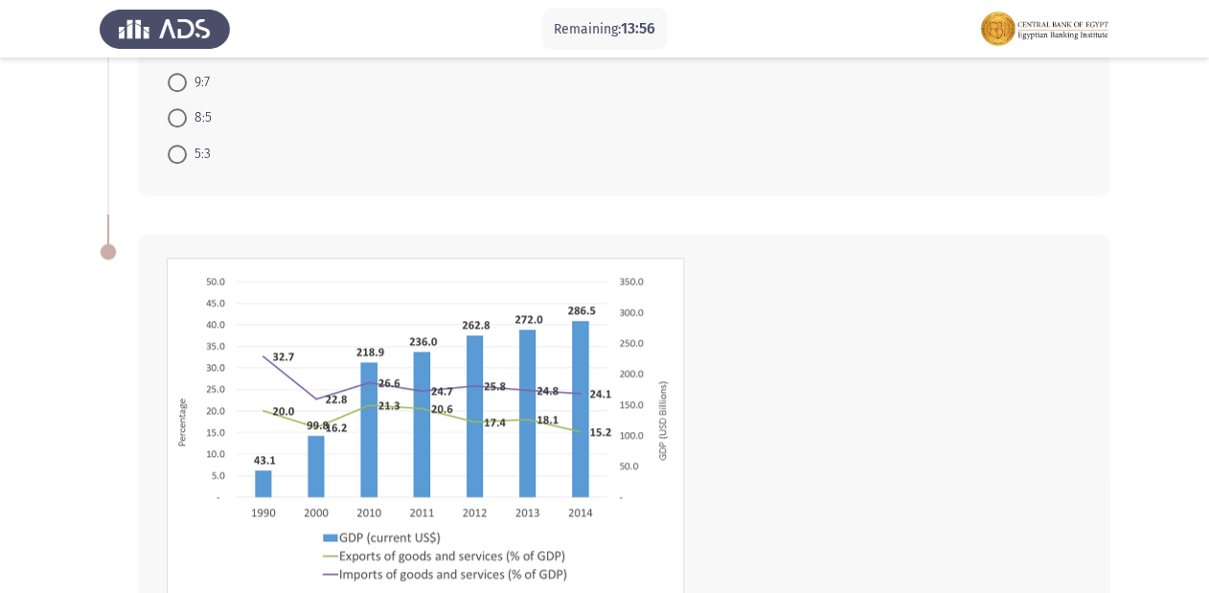
scroll to position [316, 0]
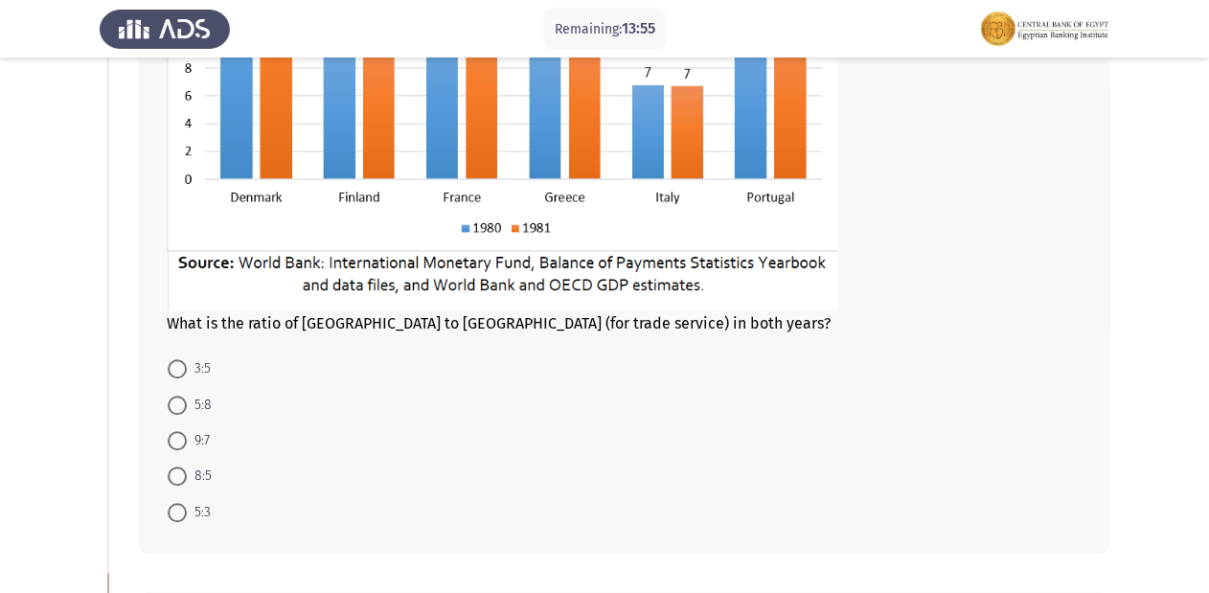
click at [173, 373] on span at bounding box center [177, 368] width 19 height 19
click at [173, 373] on input "3:5" at bounding box center [177, 368] width 19 height 19
radio input "true"
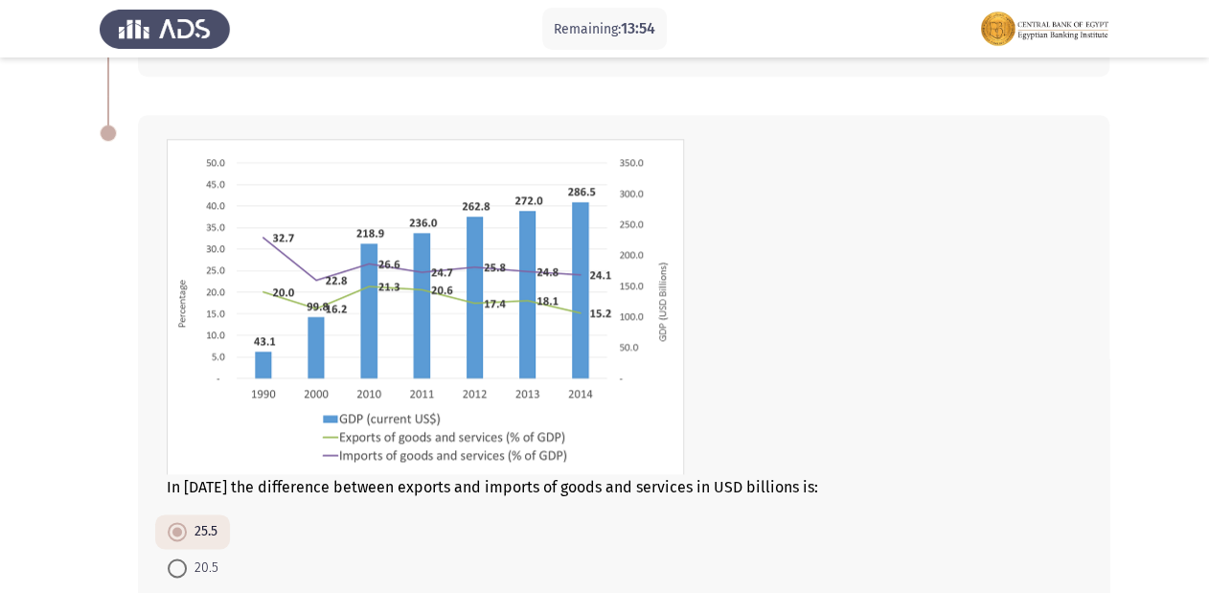
scroll to position [1009, 0]
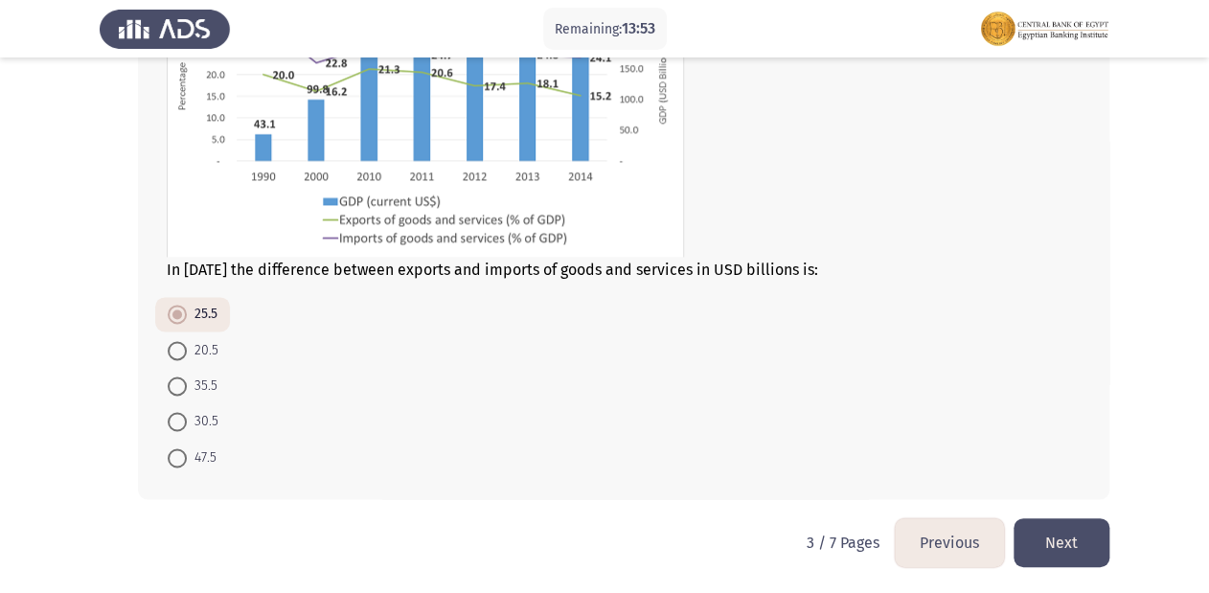
click at [1065, 548] on button "Next" at bounding box center [1062, 542] width 96 height 49
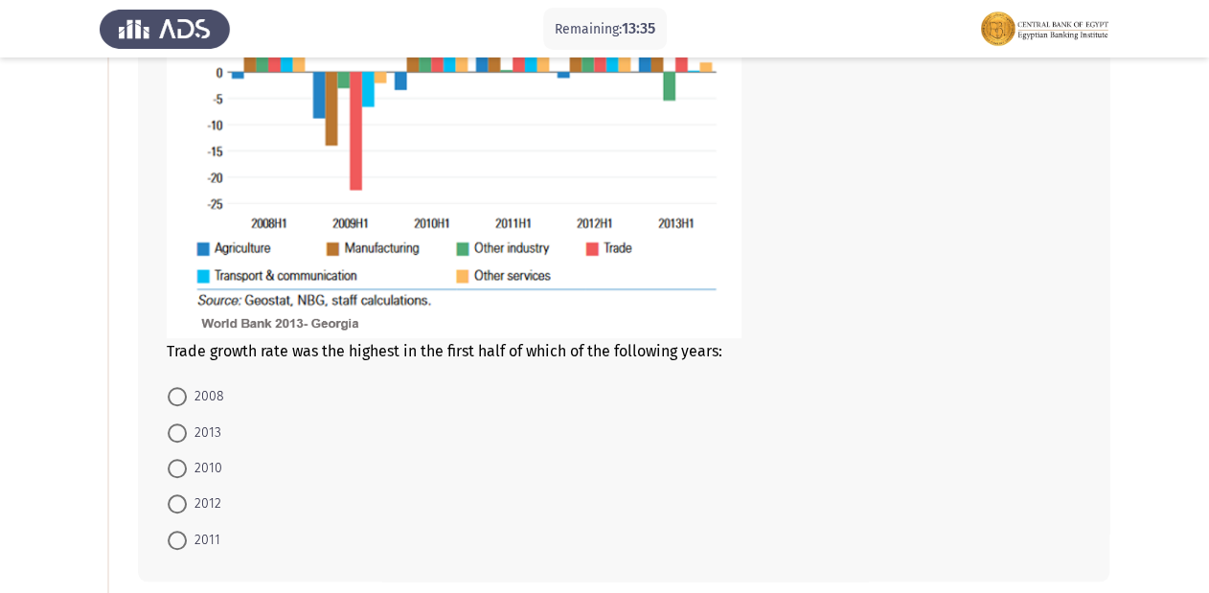
scroll to position [338, 0]
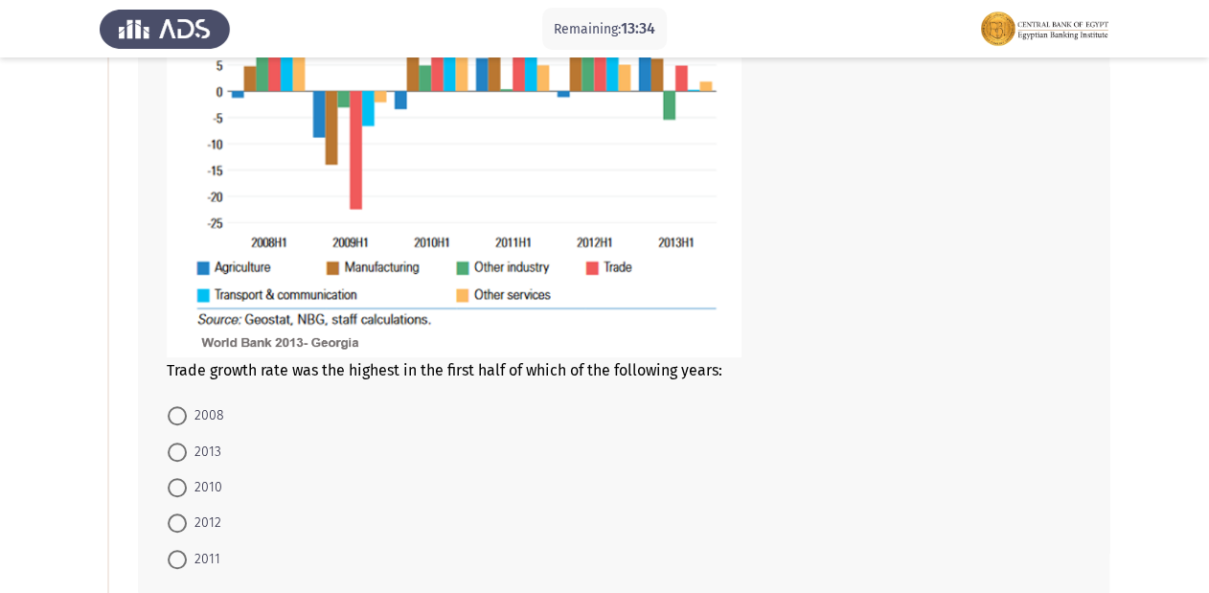
click at [181, 408] on span at bounding box center [177, 415] width 19 height 19
click at [181, 408] on input "2008" at bounding box center [177, 415] width 19 height 19
radio input "true"
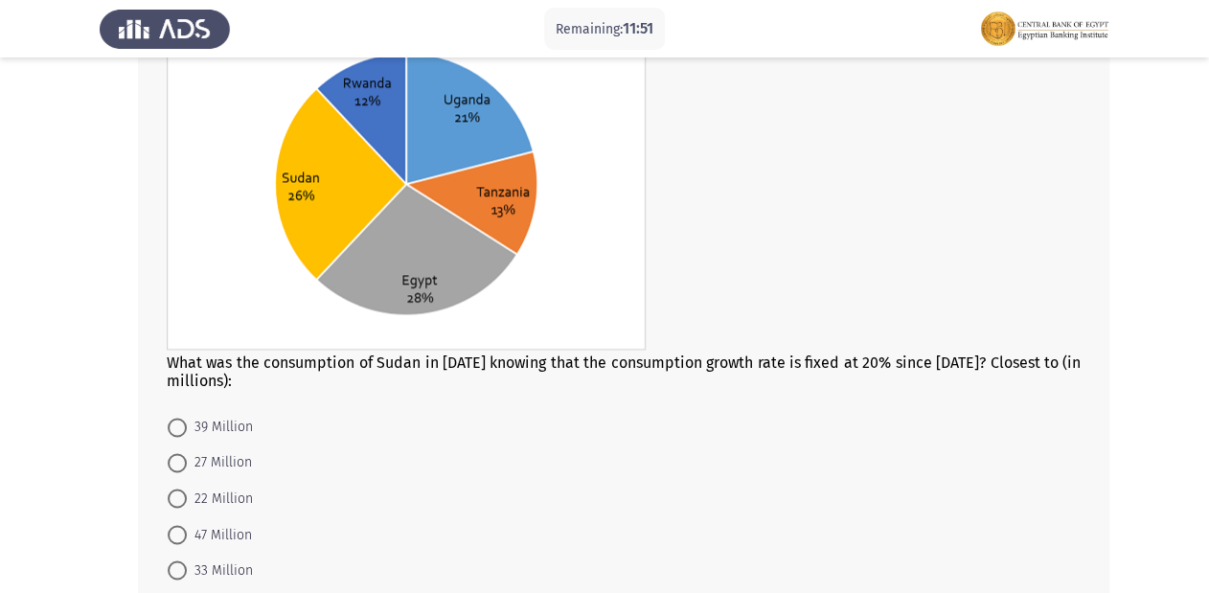
scroll to position [976, 0]
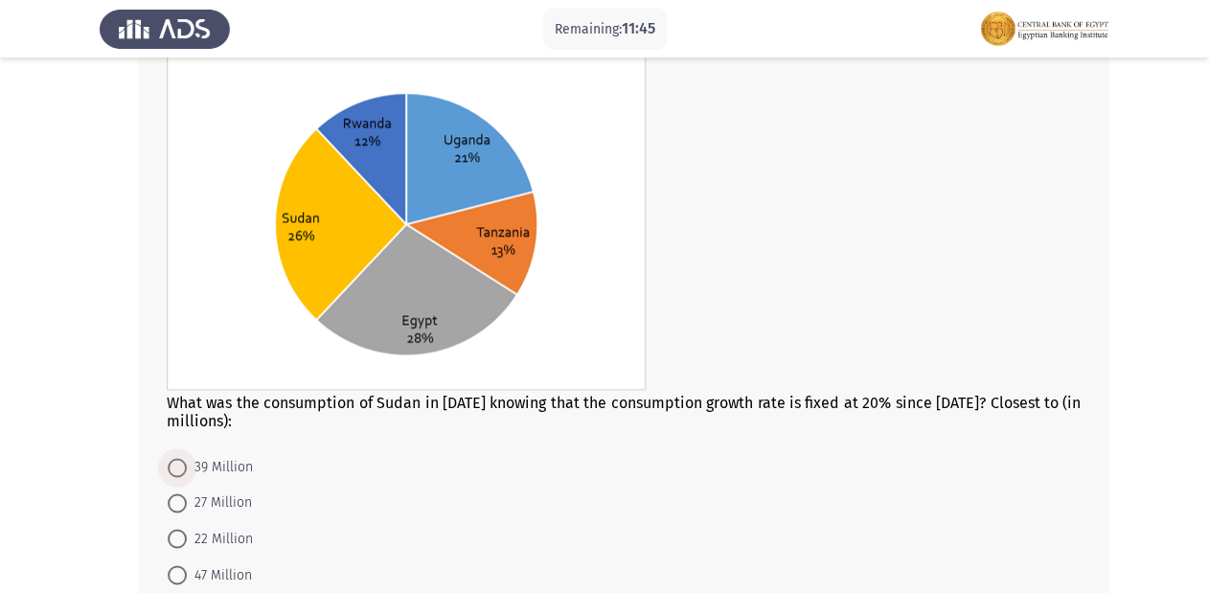
click at [185, 471] on span at bounding box center [177, 467] width 19 height 19
click at [185, 471] on input "39 Million" at bounding box center [177, 467] width 19 height 19
radio input "true"
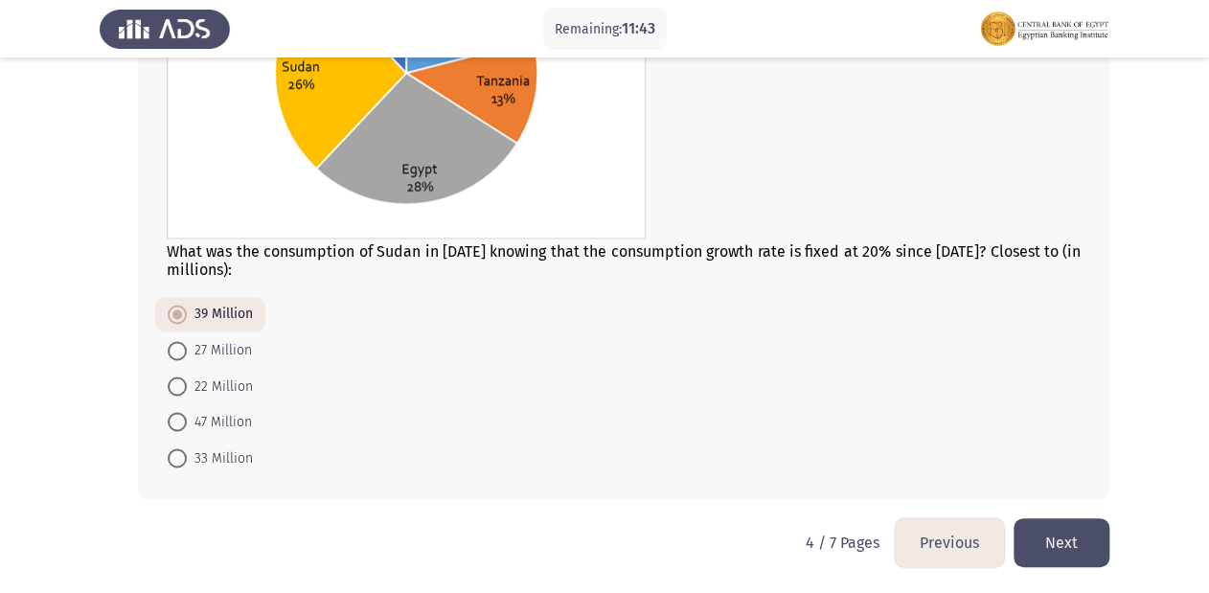
click at [1038, 530] on button "Next" at bounding box center [1062, 542] width 96 height 49
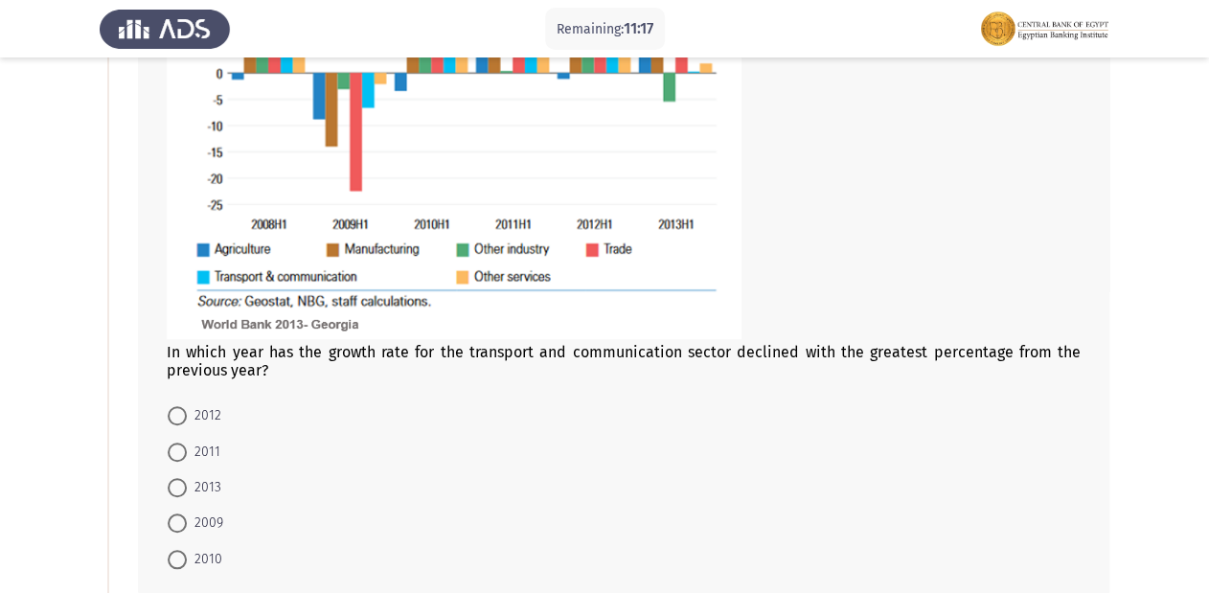
scroll to position [460, 0]
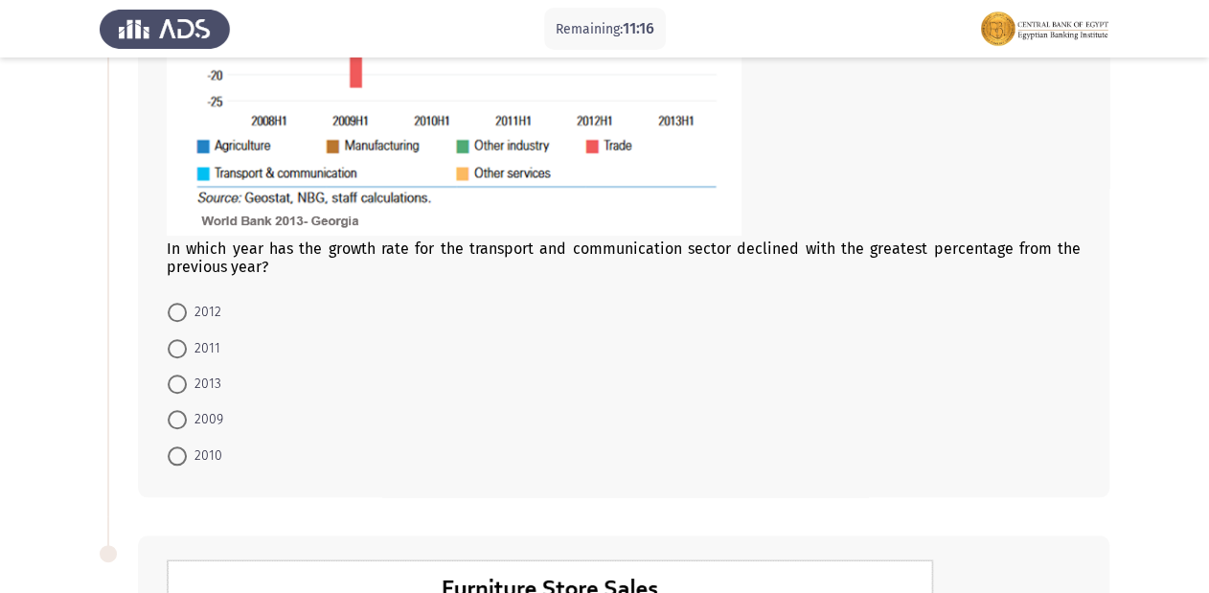
click at [180, 333] on mat-radio-button "2011" at bounding box center [194, 347] width 78 height 35
click at [182, 344] on span at bounding box center [177, 348] width 19 height 19
click at [182, 344] on input "2011" at bounding box center [177, 348] width 19 height 19
radio input "true"
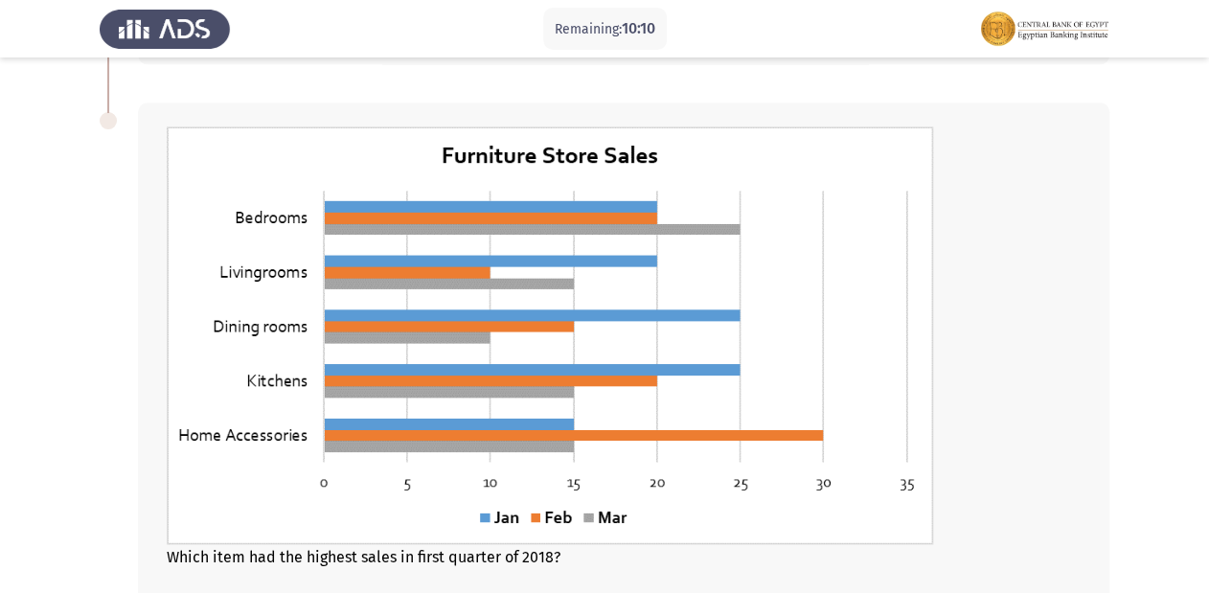
scroll to position [1198, 0]
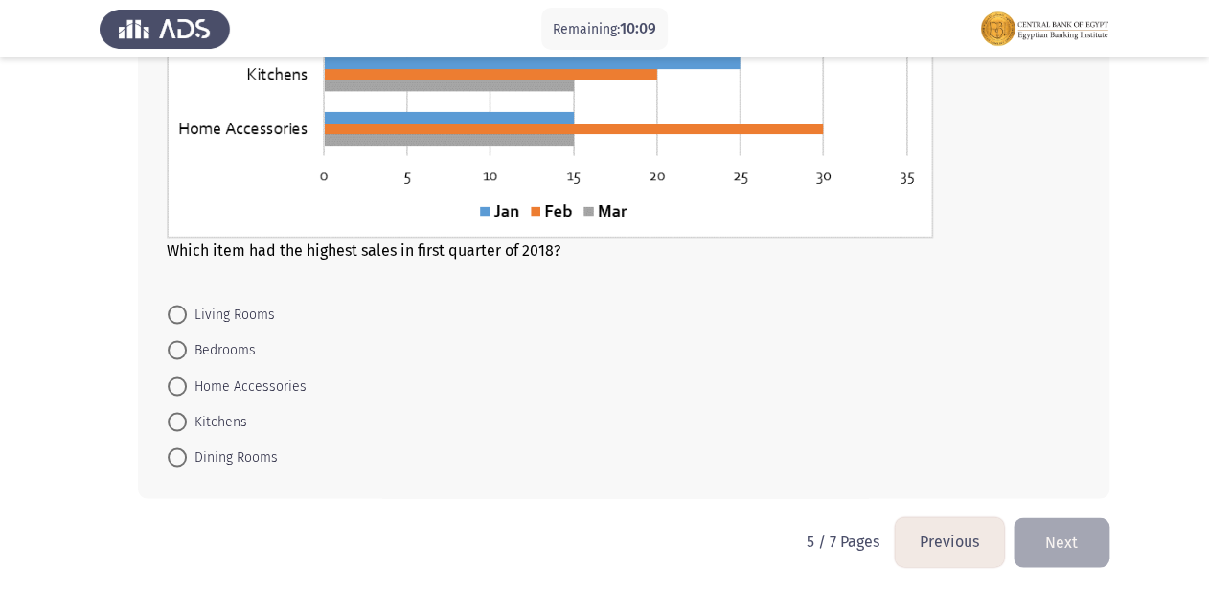
click at [178, 353] on span at bounding box center [177, 349] width 19 height 19
click at [178, 353] on input "Bedrooms" at bounding box center [177, 349] width 19 height 19
radio input "true"
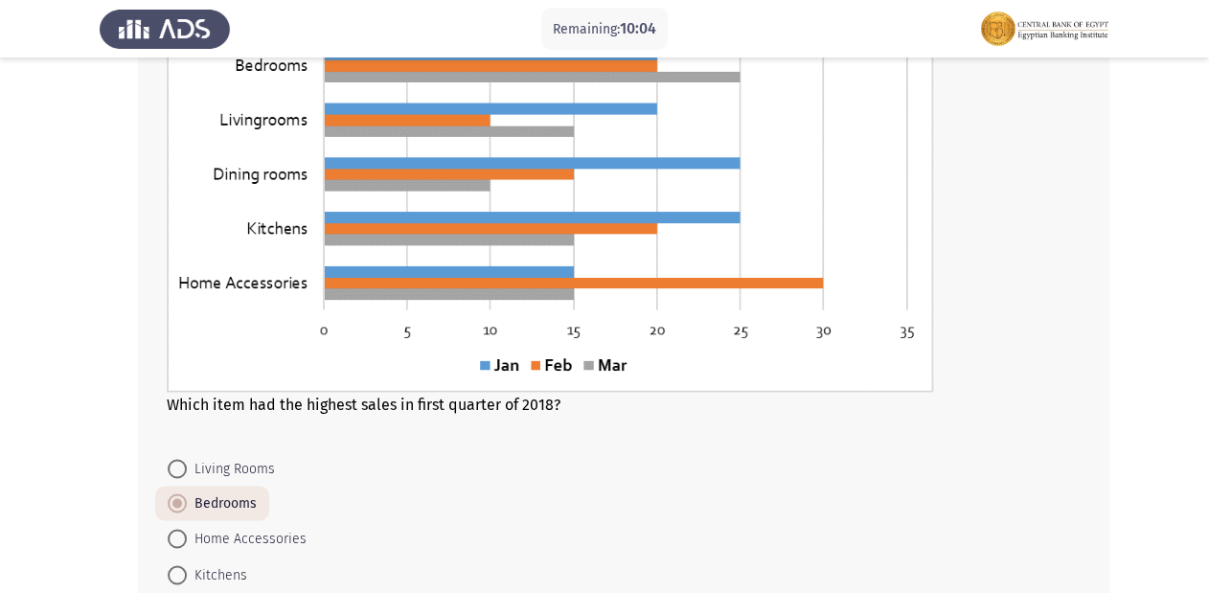
scroll to position [1197, 0]
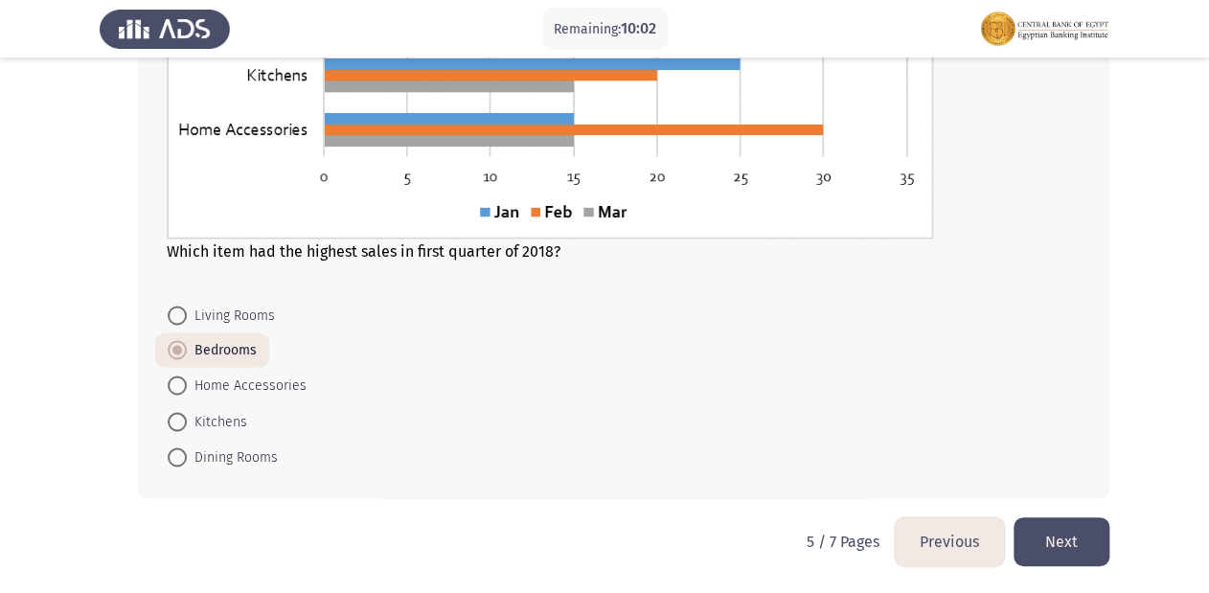
click at [1059, 542] on button "Next" at bounding box center [1062, 541] width 96 height 49
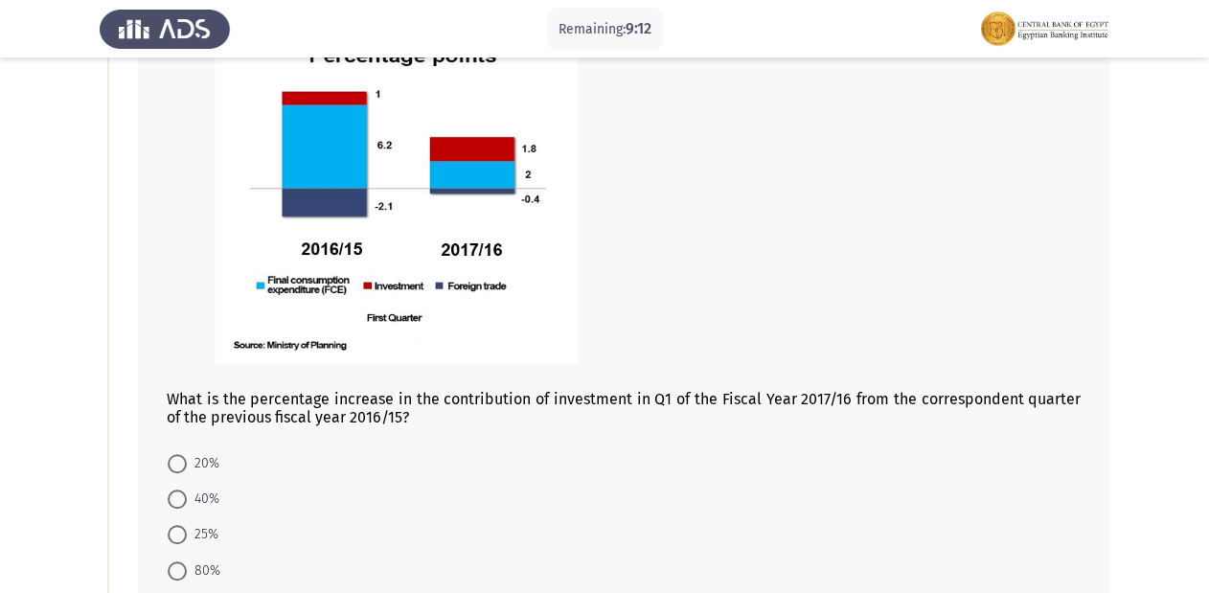
scroll to position [307, 0]
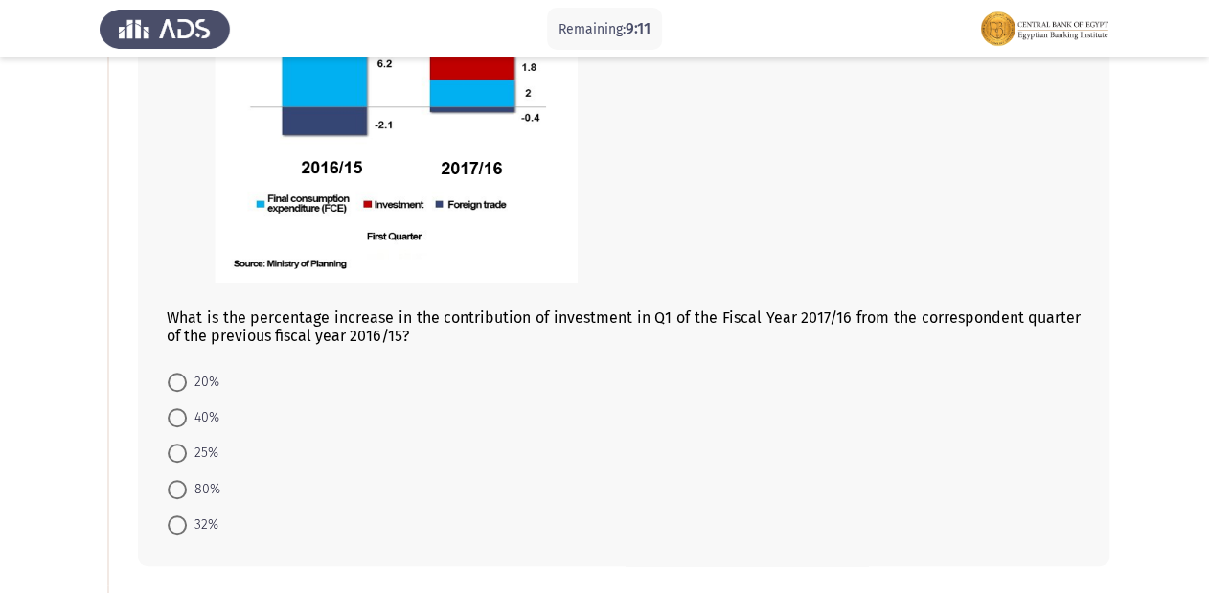
click at [188, 487] on span "80%" at bounding box center [204, 489] width 34 height 23
click at [187, 487] on input "80%" at bounding box center [177, 489] width 19 height 19
radio input "true"
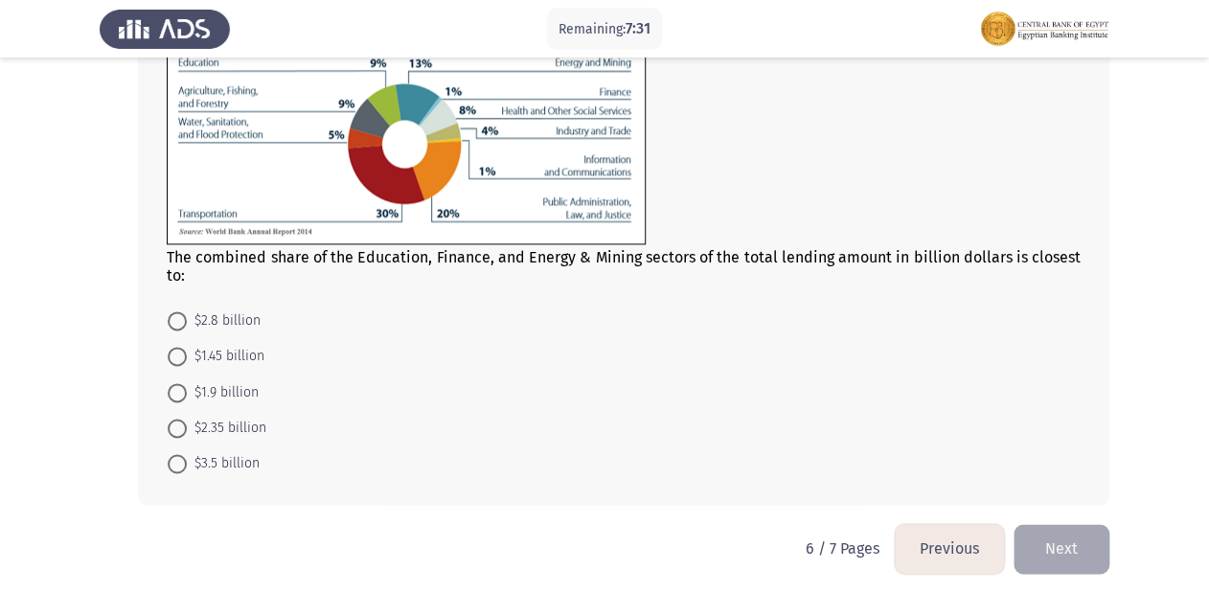
scroll to position [957, 0]
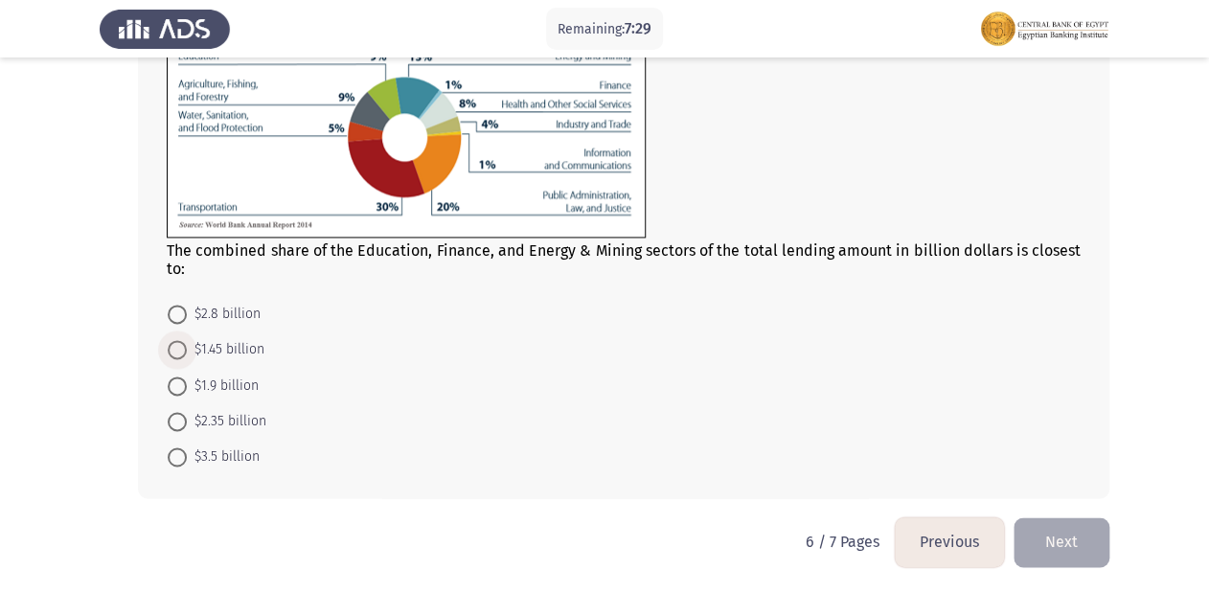
click at [171, 348] on span at bounding box center [177, 349] width 19 height 19
click at [171, 348] on input "$1.45 billion" at bounding box center [177, 349] width 19 height 19
radio input "true"
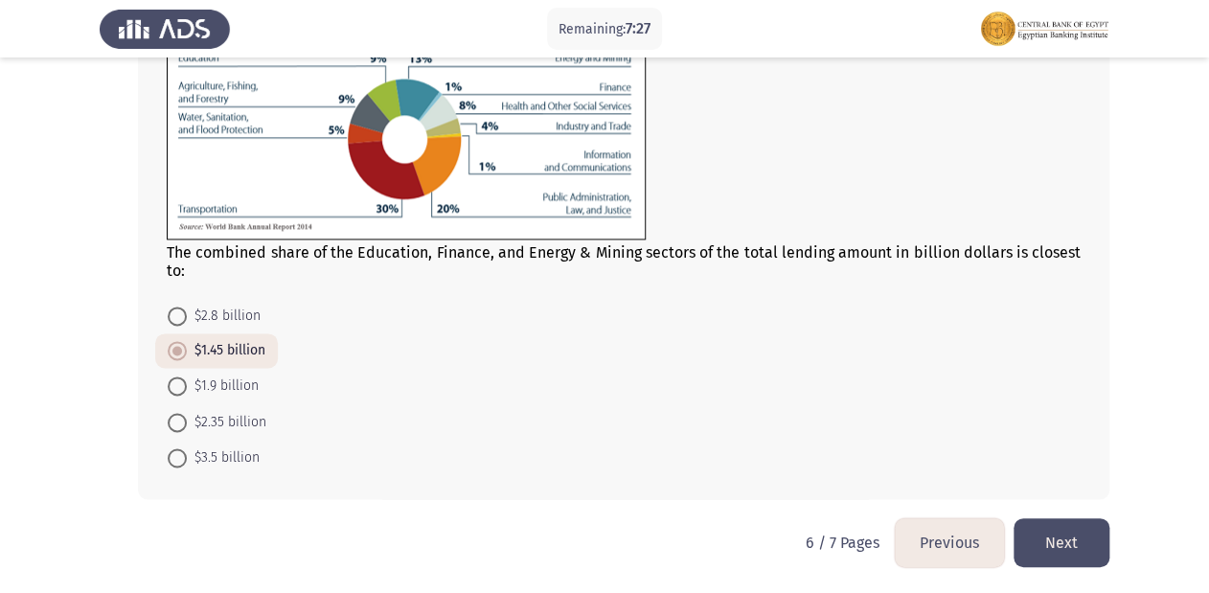
scroll to position [956, 0]
click at [1044, 548] on button "Next" at bounding box center [1062, 541] width 96 height 49
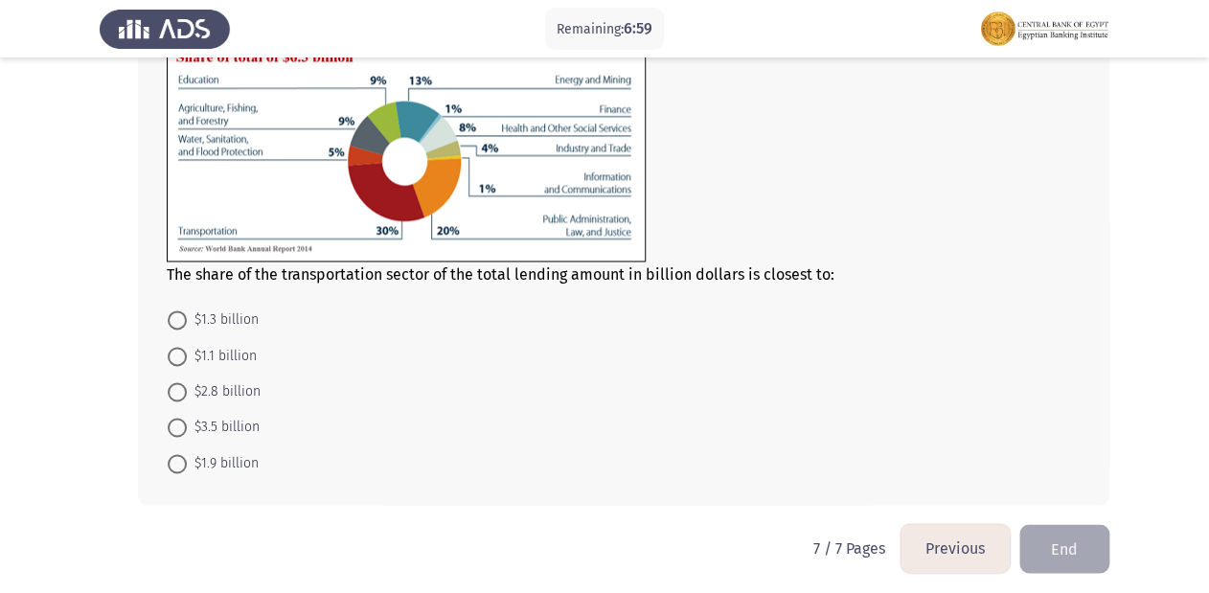
scroll to position [1040, 0]
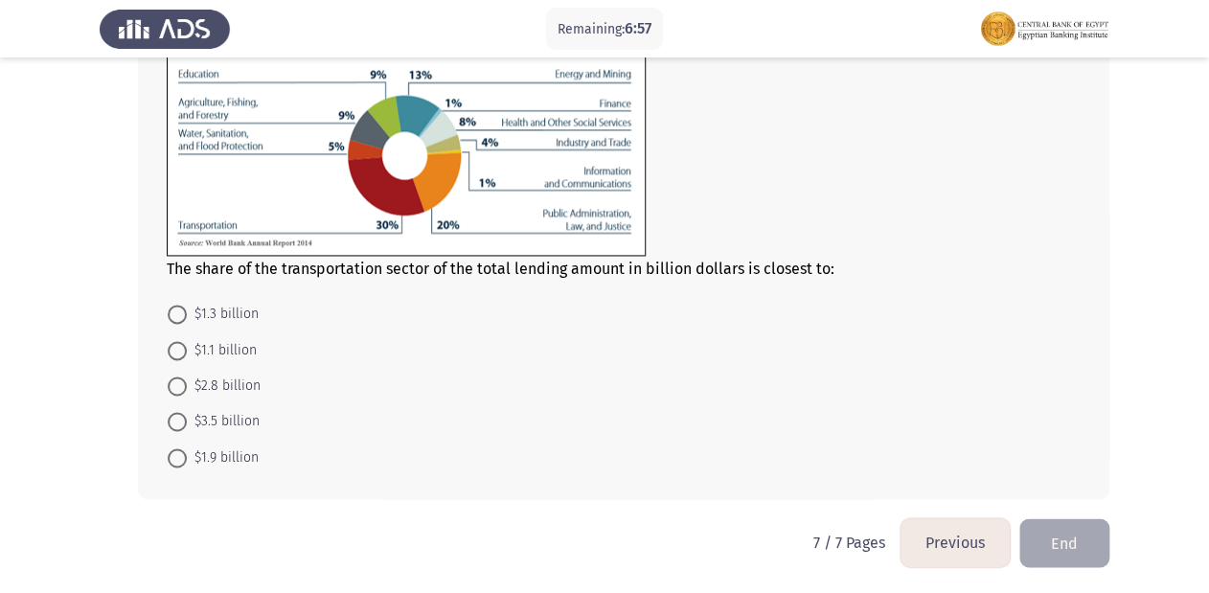
click at [177, 454] on span at bounding box center [177, 457] width 19 height 19
click at [177, 454] on input "$1.9 billion" at bounding box center [177, 457] width 19 height 19
radio input "true"
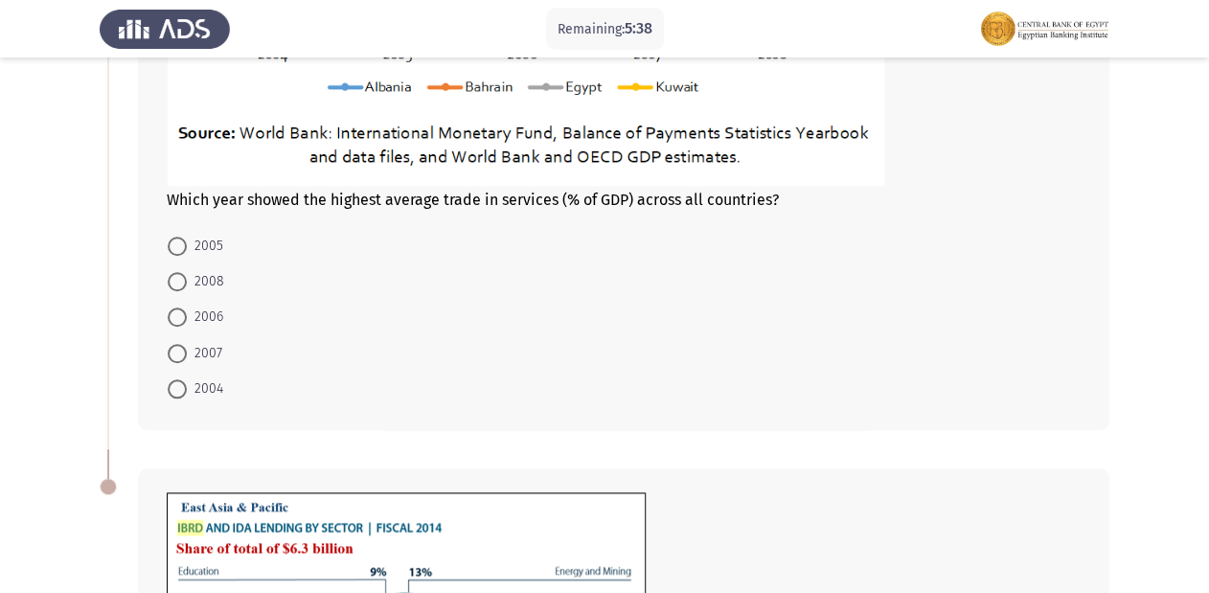
scroll to position [580, 0]
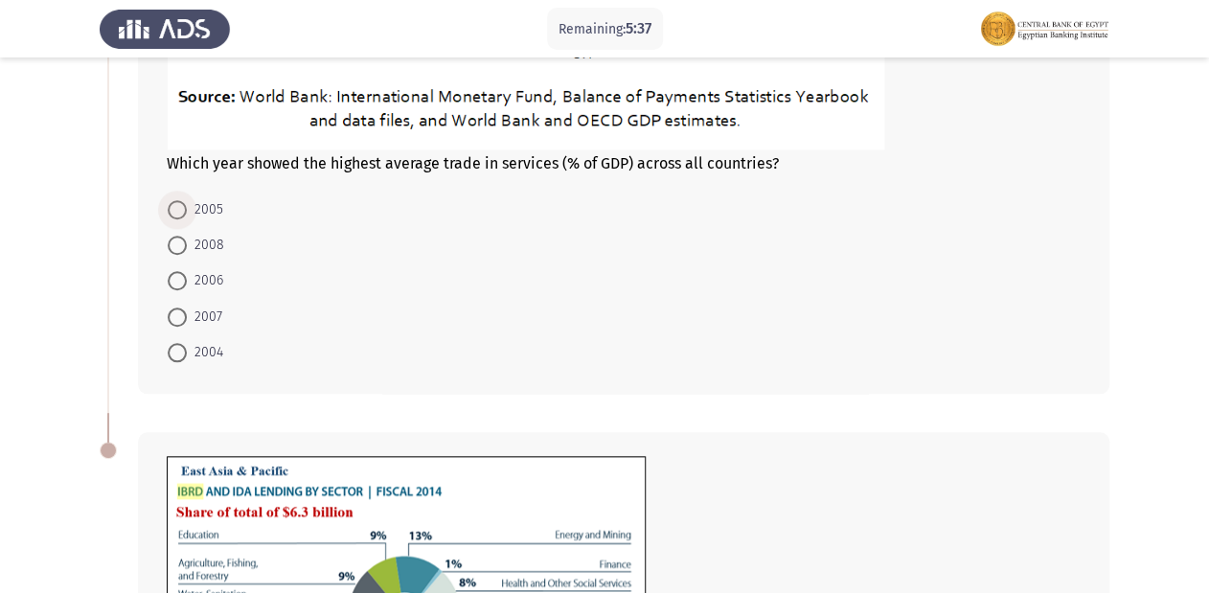
click at [179, 211] on span at bounding box center [177, 209] width 19 height 19
click at [179, 211] on input "2005" at bounding box center [177, 209] width 19 height 19
radio input "true"
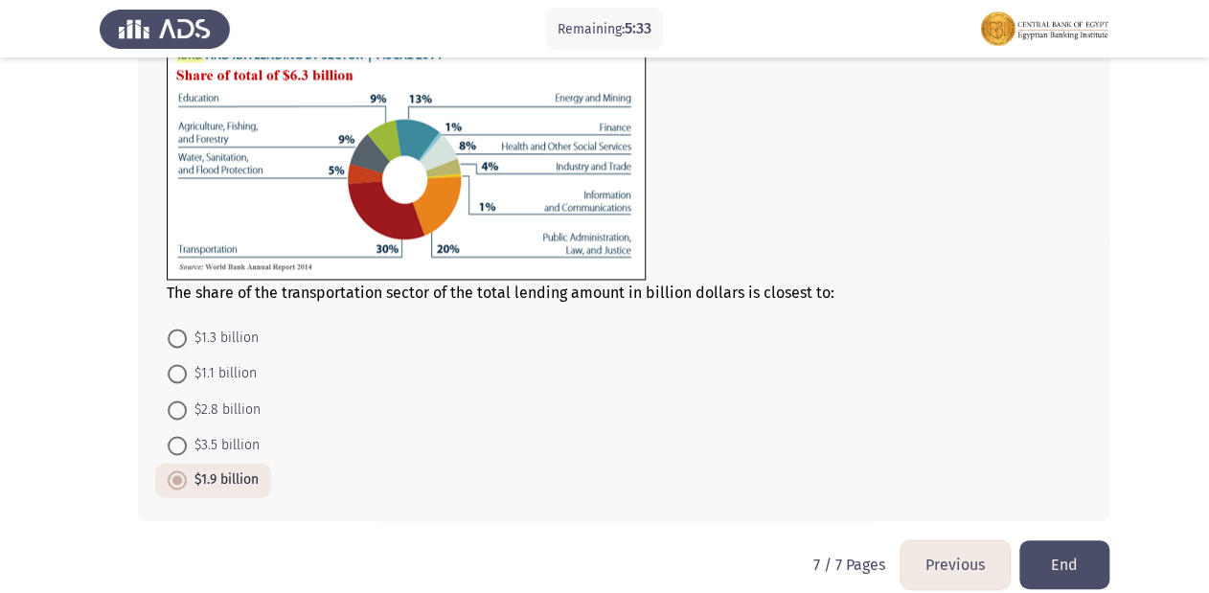
scroll to position [1038, 0]
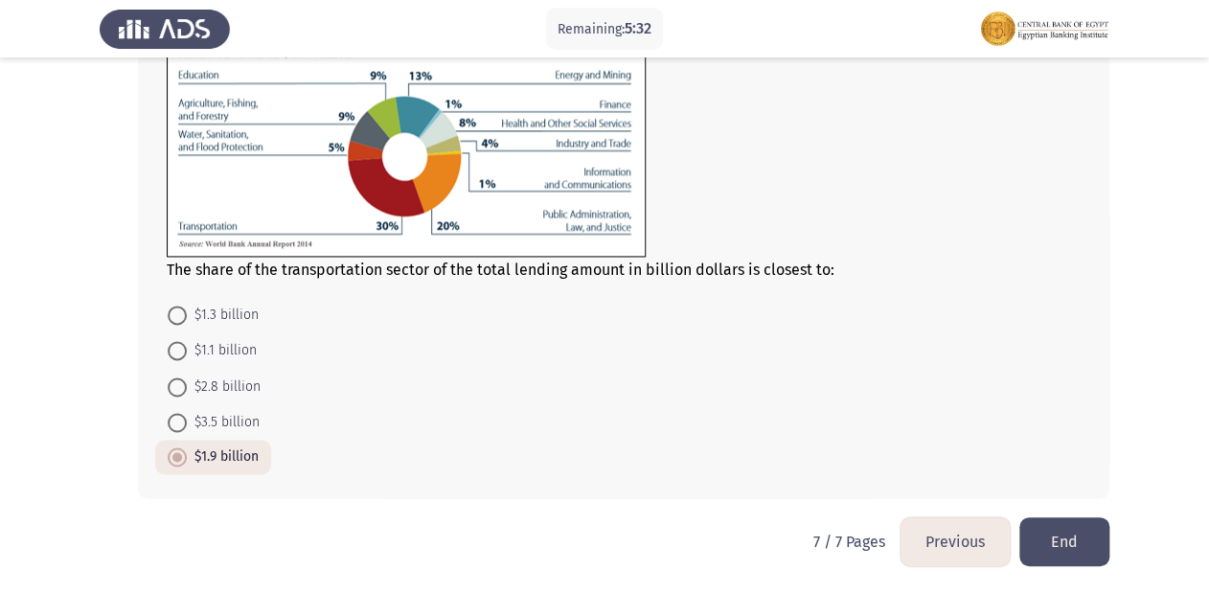
click at [939, 538] on button "Previous" at bounding box center [955, 541] width 109 height 49
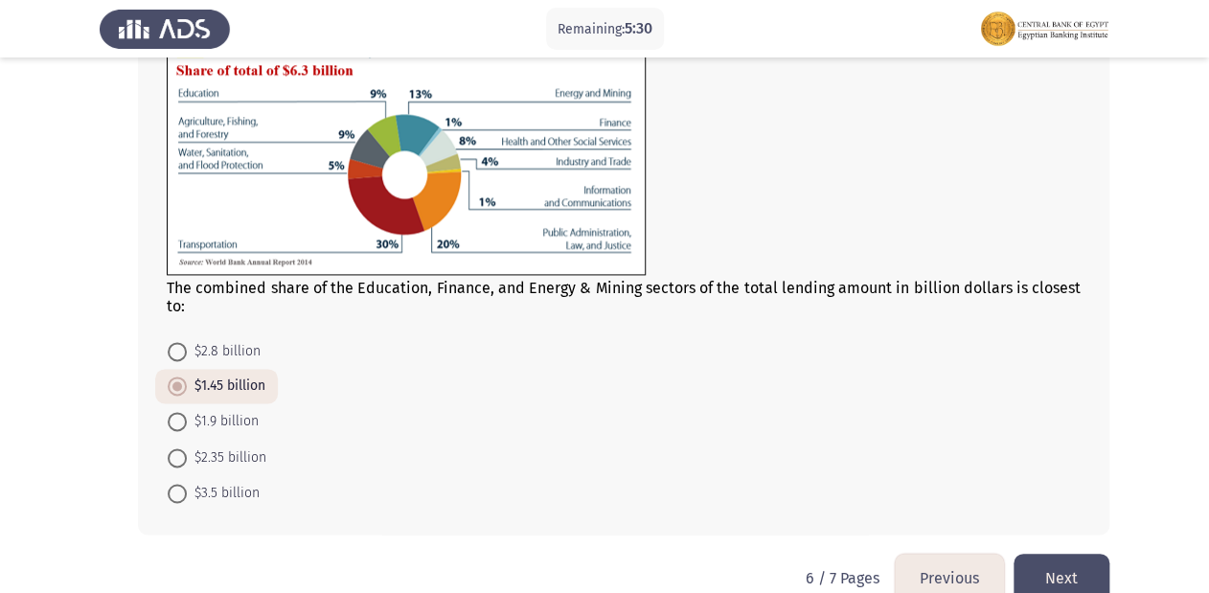
scroll to position [956, 0]
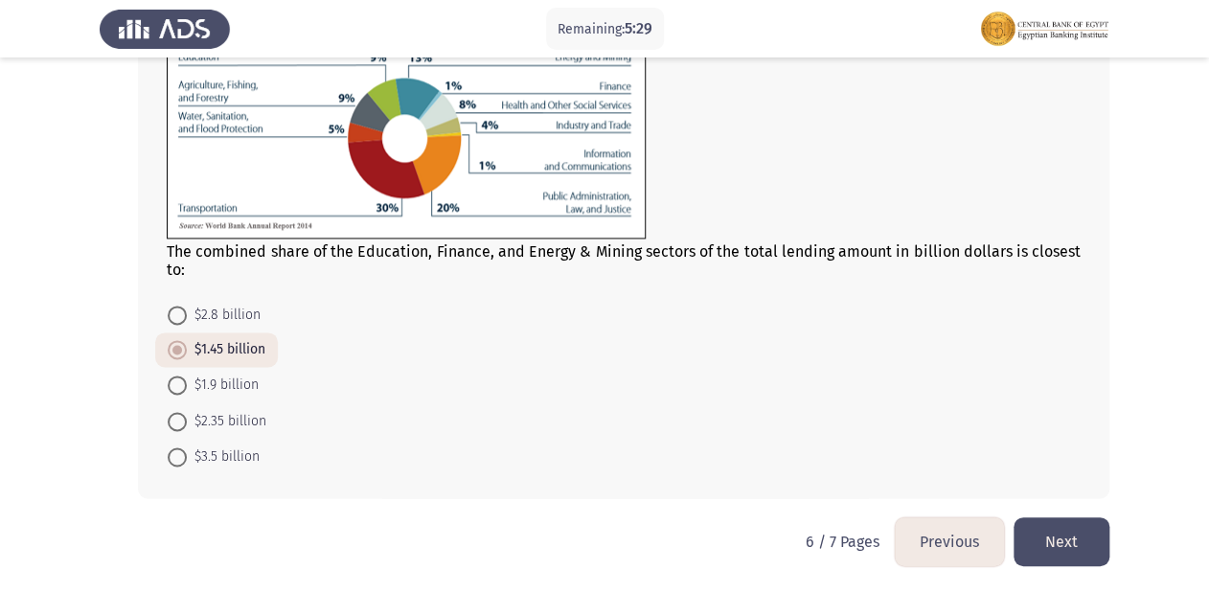
click at [928, 531] on button "Previous" at bounding box center [949, 541] width 109 height 49
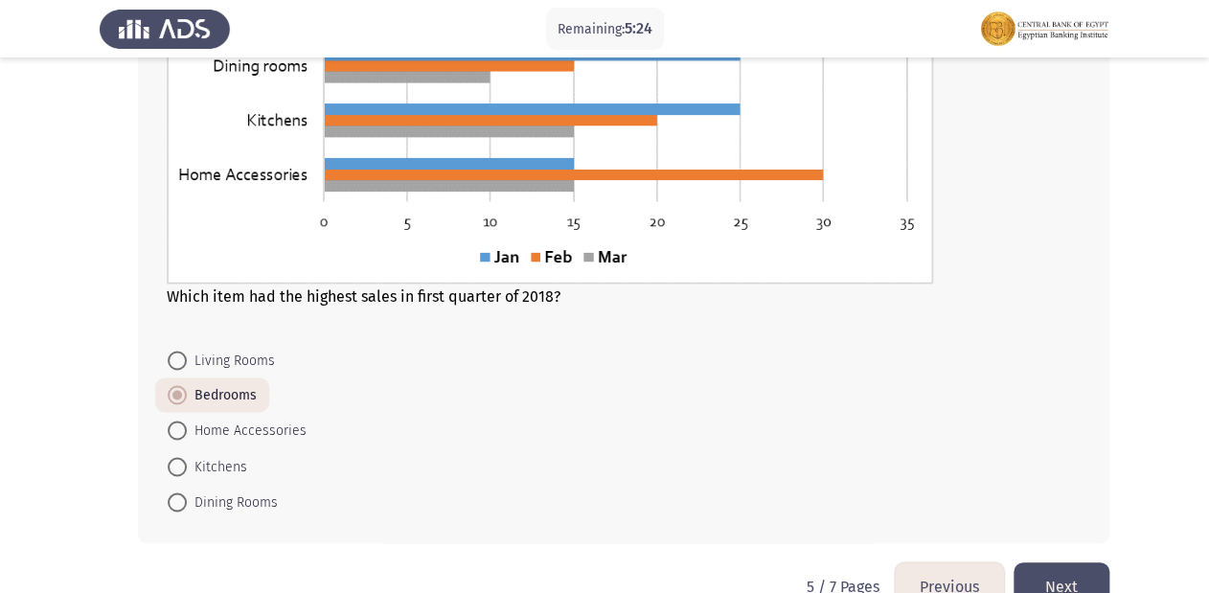
scroll to position [1197, 0]
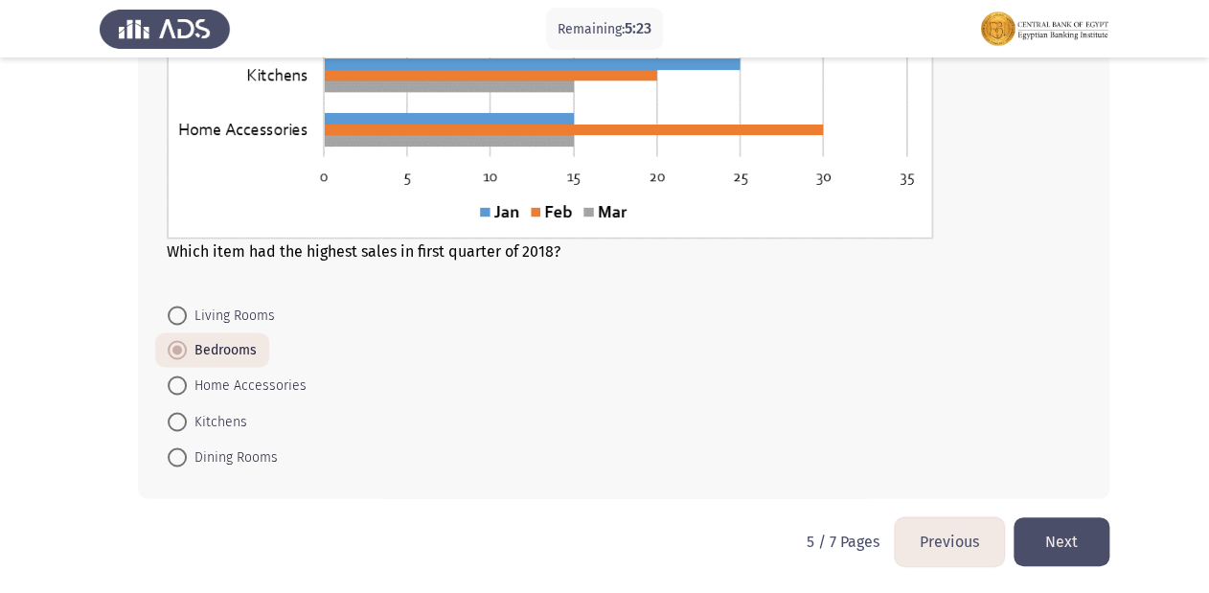
click at [964, 540] on button "Previous" at bounding box center [949, 541] width 109 height 49
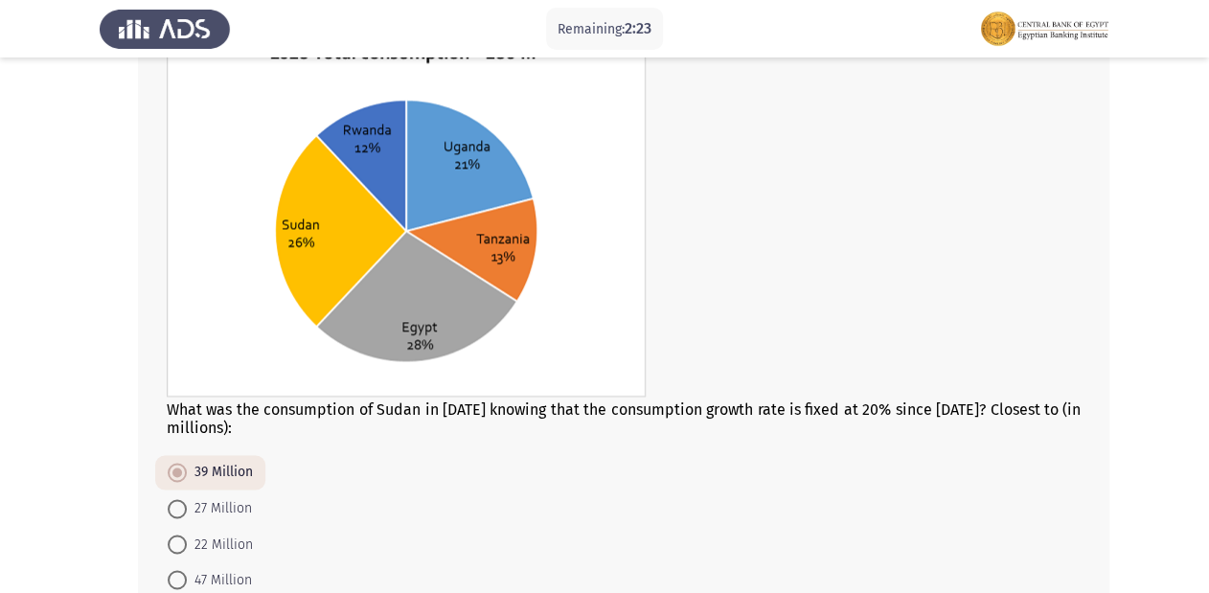
scroll to position [1051, 0]
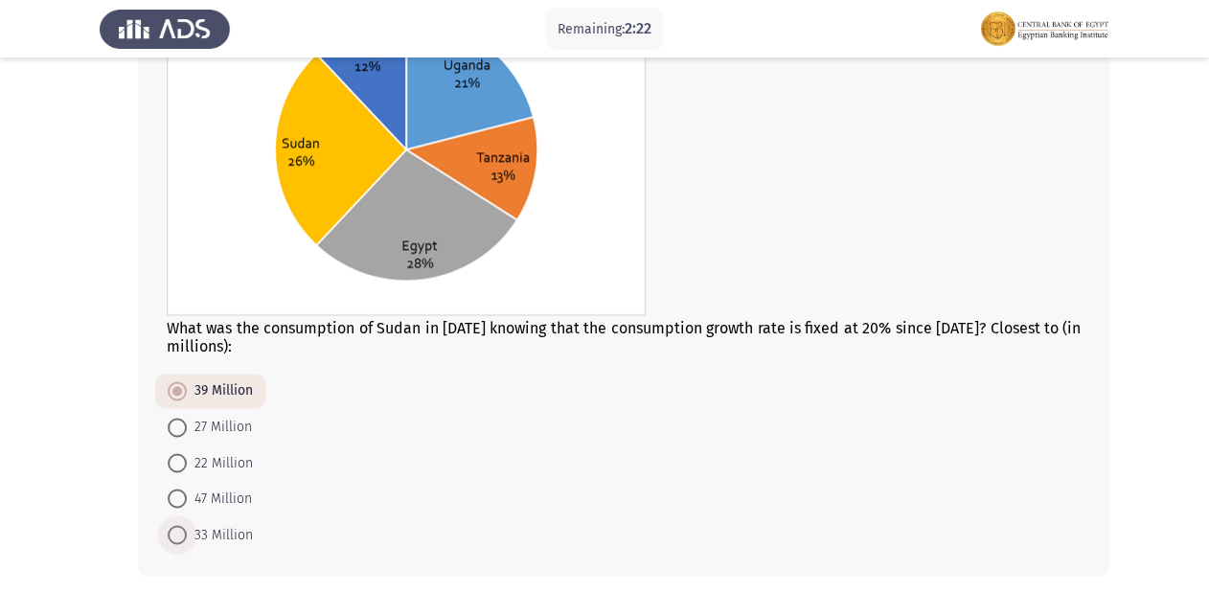
click at [176, 536] on span at bounding box center [177, 534] width 19 height 19
click at [176, 536] on input "33 Million" at bounding box center [177, 534] width 19 height 19
radio input "true"
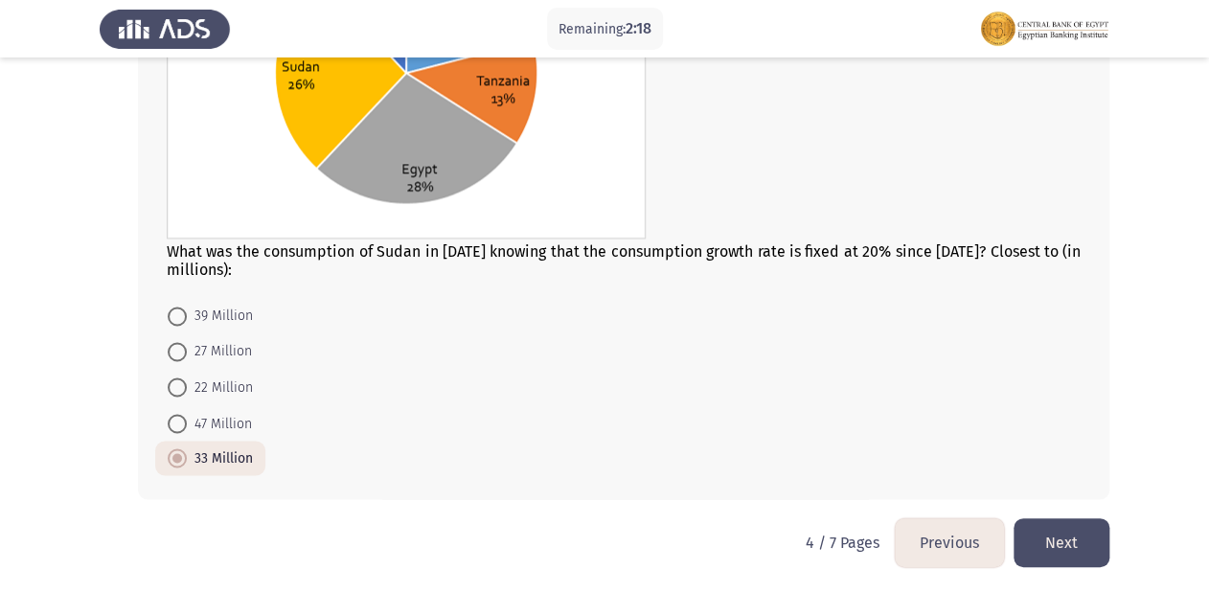
click at [954, 539] on button "Previous" at bounding box center [949, 542] width 109 height 49
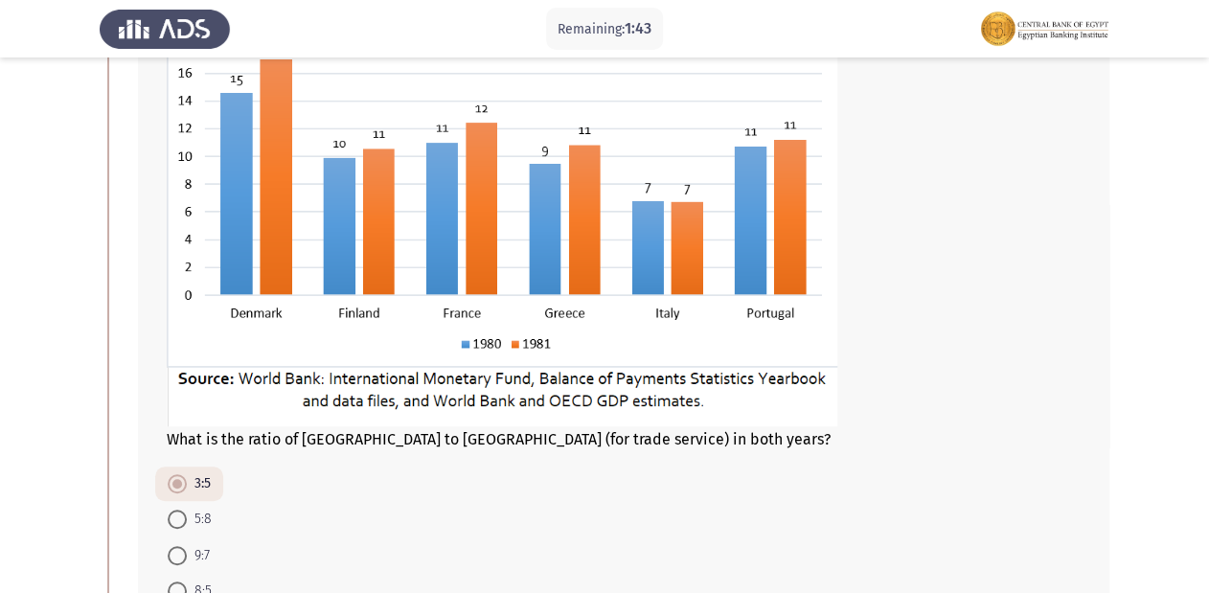
scroll to position [383, 0]
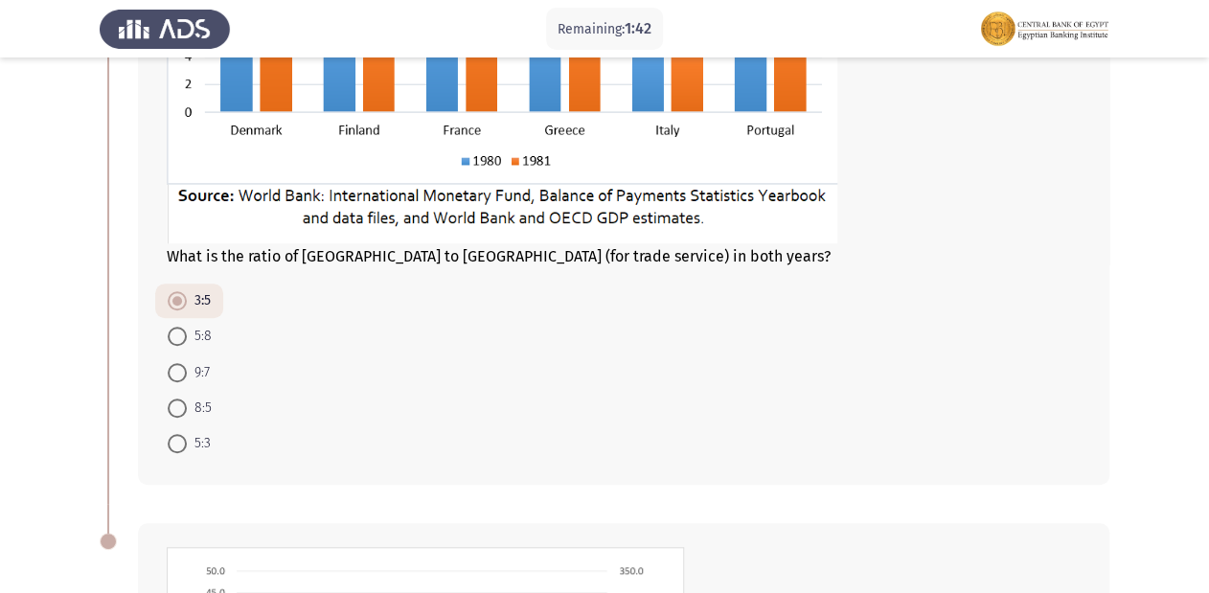
click at [180, 413] on span at bounding box center [177, 408] width 19 height 19
click at [180, 413] on input "8:5" at bounding box center [177, 408] width 19 height 19
radio input "true"
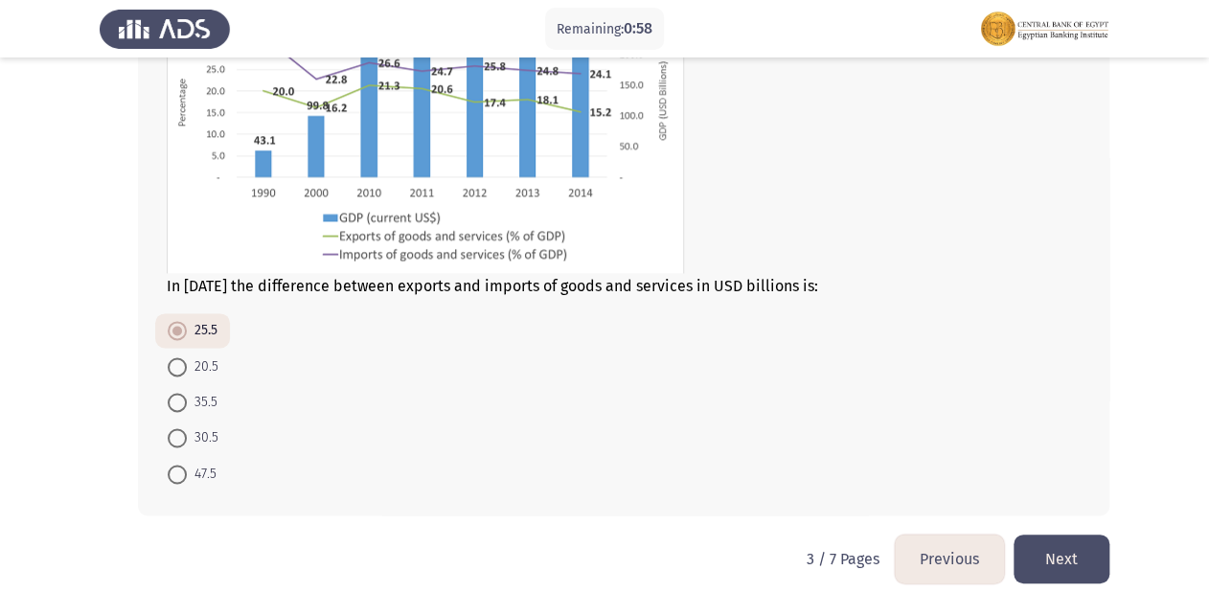
scroll to position [1009, 0]
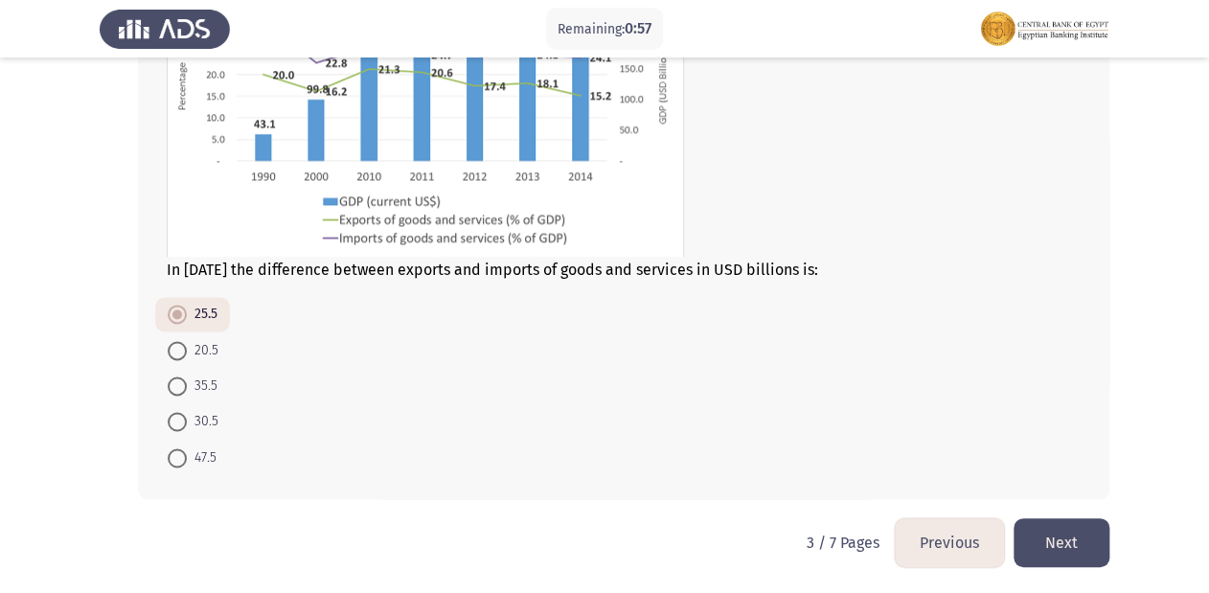
click at [945, 537] on button "Previous" at bounding box center [949, 542] width 109 height 49
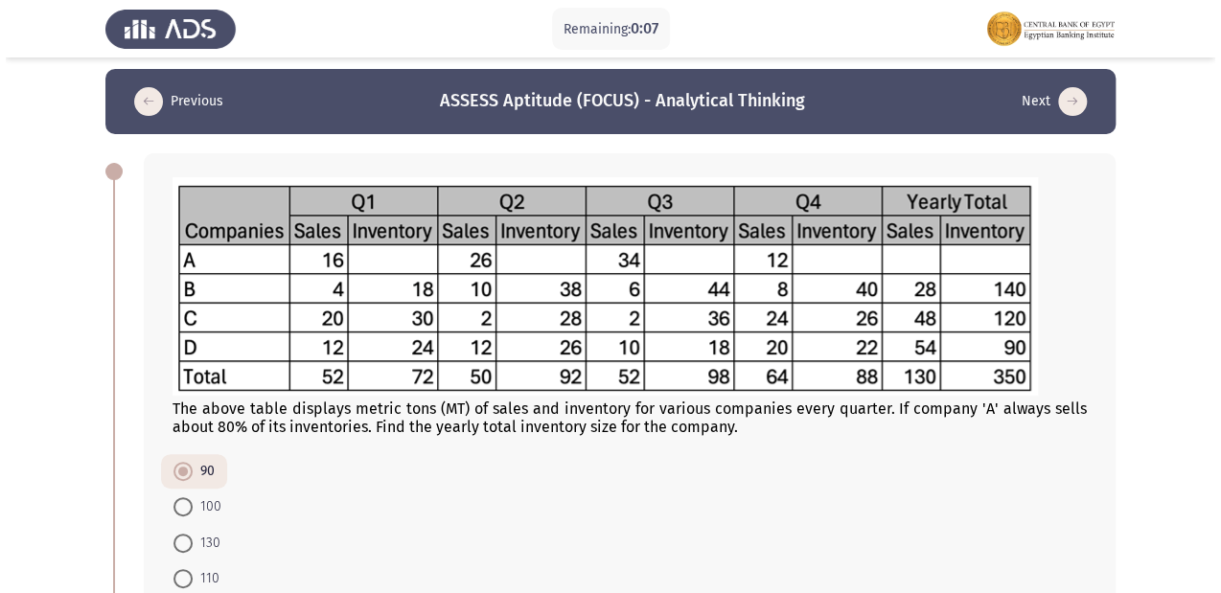
scroll to position [0, 0]
